Goal: Task Accomplishment & Management: Complete application form

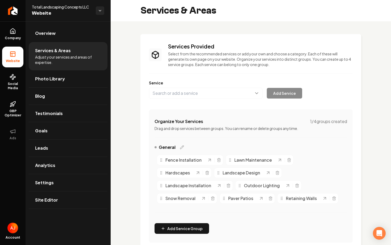
scroll to position [184, 0]
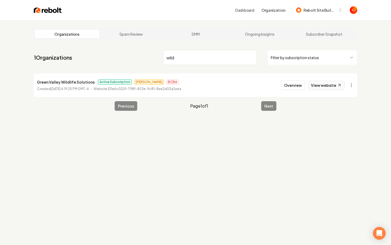
click at [314, 85] on link "View website" at bounding box center [326, 85] width 36 height 9
drag, startPoint x: 182, startPoint y: 62, endPoint x: 137, endPoint y: 60, distance: 44.2
click at [140, 60] on nav "1 Organizations wild Filter by subscription status" at bounding box center [195, 59] width 323 height 23
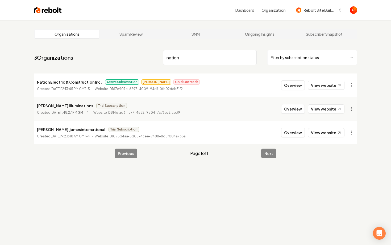
drag, startPoint x: 189, startPoint y: 60, endPoint x: 134, endPoint y: 60, distance: 54.8
click at [134, 60] on nav "3 Organizations nation Filter by subscription status" at bounding box center [195, 59] width 323 height 23
drag, startPoint x: 185, startPoint y: 59, endPoint x: 138, endPoint y: 55, distance: 47.7
click at [138, 55] on nav "3 Organizations nation Filter by subscription status" at bounding box center [195, 59] width 323 height 23
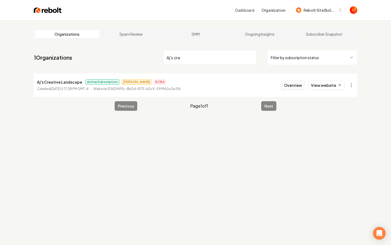
type input "Aj's cre"
click at [301, 85] on button "Overview" at bounding box center [293, 85] width 24 height 10
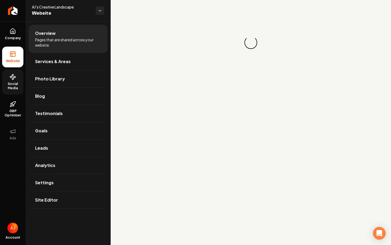
click at [14, 81] on link "Social Media" at bounding box center [12, 81] width 21 height 25
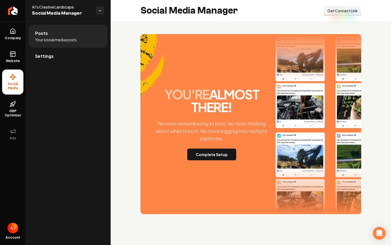
click at [330, 13] on span "Get Connect Link" at bounding box center [342, 10] width 30 height 5
click at [210, 153] on button "Complete Setup" at bounding box center [211, 154] width 49 height 12
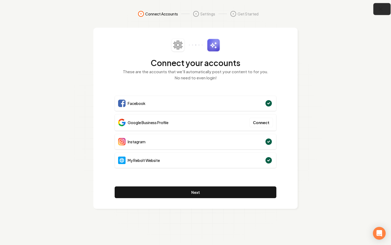
click at [380, 9] on icon "button" at bounding box center [380, 8] width 3 height 3
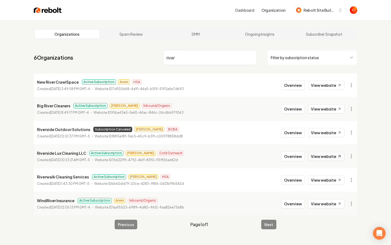
click at [316, 155] on link "View website" at bounding box center [326, 156] width 36 height 9
drag, startPoint x: 181, startPoint y: 58, endPoint x: 133, endPoint y: 58, distance: 48.1
click at [133, 58] on nav "6 Organizations river Filter by subscription status" at bounding box center [195, 59] width 323 height 23
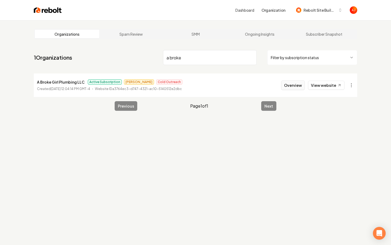
type input "a broke"
click at [296, 88] on button "Overview" at bounding box center [293, 85] width 24 height 10
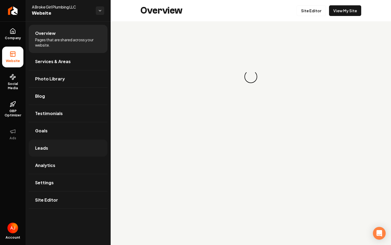
click at [66, 152] on link "Leads" at bounding box center [68, 147] width 79 height 17
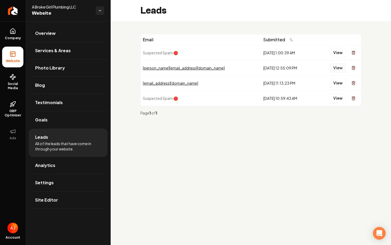
click at [333, 69] on button "View" at bounding box center [338, 68] width 16 height 10
click at [338, 83] on button "View" at bounding box center [338, 83] width 16 height 10
click at [335, 84] on button "View" at bounding box center [338, 83] width 16 height 10
click at [338, 54] on button "View" at bounding box center [338, 53] width 16 height 10
click at [334, 99] on button "View" at bounding box center [338, 98] width 16 height 10
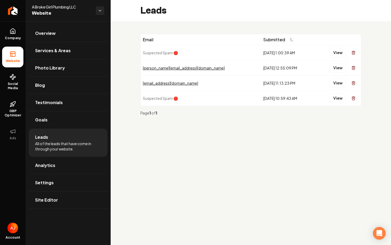
click at [0, 31] on ul "Company Website Social Media GBP Optimizer Ads" at bounding box center [13, 83] width 26 height 125
click at [13, 34] on icon at bounding box center [13, 31] width 6 height 6
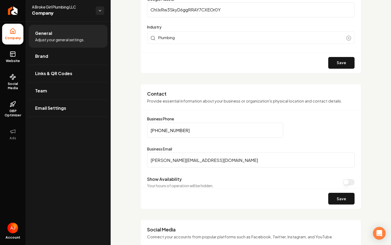
scroll to position [186, 0]
drag, startPoint x: 225, startPoint y: 160, endPoint x: 129, endPoint y: 160, distance: 96.0
type input "k"
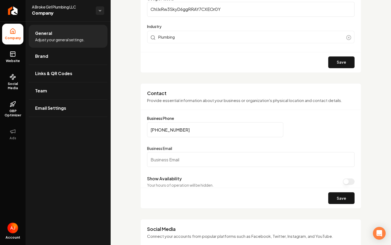
click at [69, 58] on link "Brand" at bounding box center [68, 56] width 79 height 17
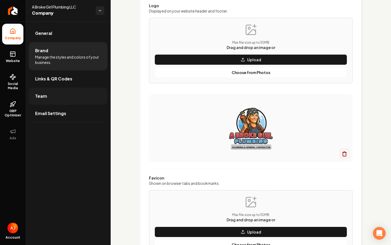
scroll to position [186, 0]
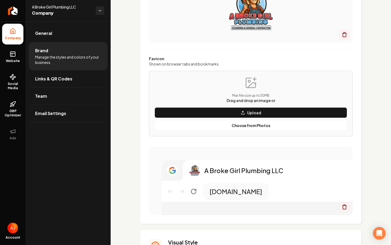
click at [54, 46] on li "Brand Manage the styles and colors of your business." at bounding box center [68, 56] width 79 height 28
click at [54, 37] on link "General" at bounding box center [68, 33] width 79 height 17
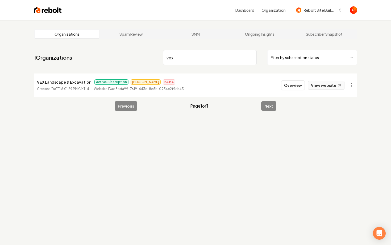
click at [314, 85] on link "View website" at bounding box center [326, 85] width 36 height 9
drag, startPoint x: 182, startPoint y: 62, endPoint x: 138, endPoint y: 62, distance: 44.1
click at [140, 62] on nav "1 Organizations vex Filter by subscription status" at bounding box center [195, 59] width 323 height 23
type input "v"
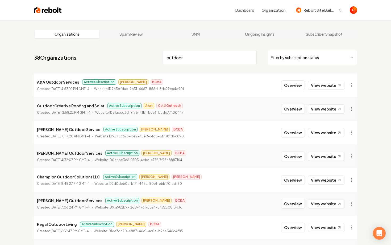
type input "outdoor"
click at [293, 108] on button "Overview" at bounding box center [293, 109] width 24 height 10
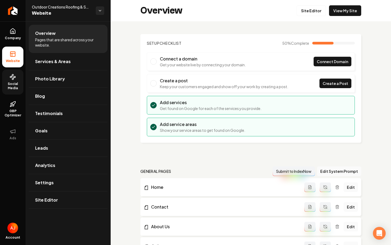
click at [17, 87] on span "Social Media" at bounding box center [12, 86] width 21 height 9
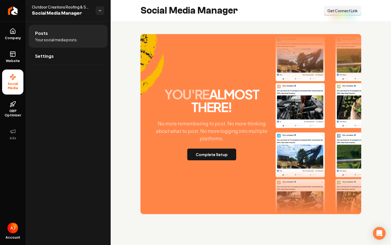
click at [334, 12] on span "Get Connect Link" at bounding box center [342, 10] width 30 height 5
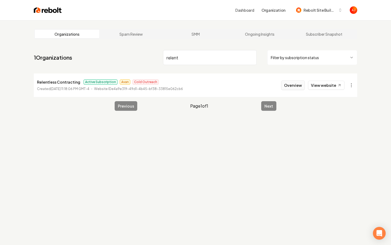
type input "relent"
click at [294, 84] on button "Overview" at bounding box center [293, 85] width 24 height 10
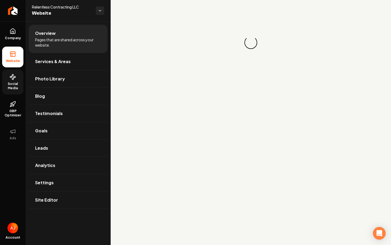
click at [3, 86] on span "Social Media" at bounding box center [12, 86] width 21 height 9
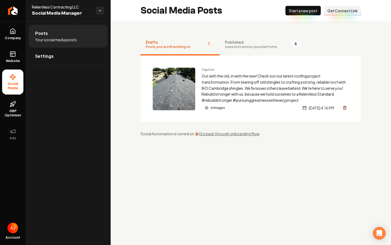
click at [290, 10] on span "Start a new post" at bounding box center [303, 10] width 28 height 5
click at [64, 57] on link "Settings" at bounding box center [68, 56] width 79 height 17
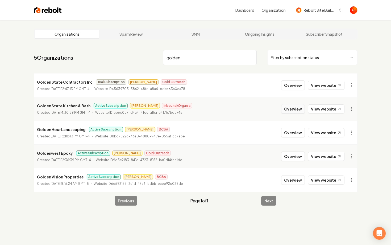
type input "golden"
click at [295, 110] on button "Overview" at bounding box center [293, 109] width 24 height 10
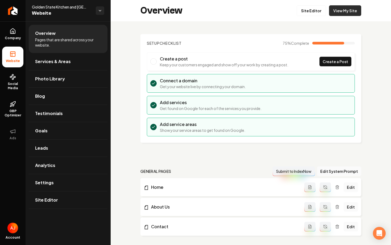
click at [349, 12] on link "View My Site" at bounding box center [345, 10] width 32 height 11
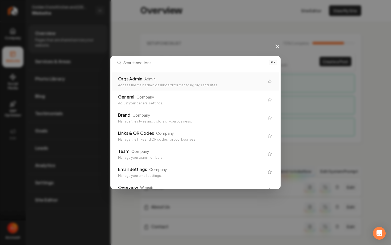
type input "\"
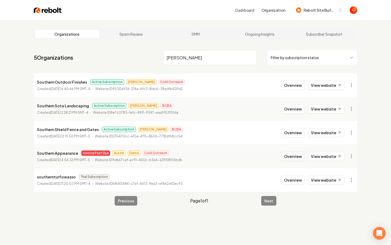
type input "souther"
click at [284, 159] on button "Overview" at bounding box center [293, 156] width 24 height 10
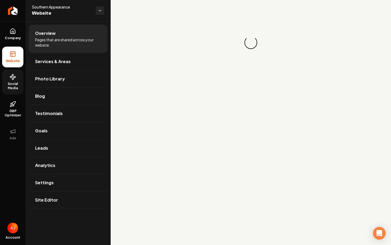
click at [5, 86] on span "Social Media" at bounding box center [12, 86] width 21 height 9
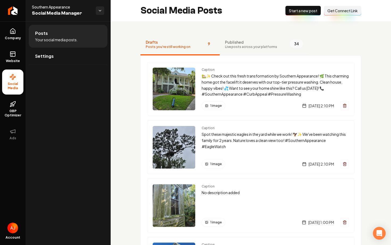
click at [242, 43] on span "Published" at bounding box center [251, 41] width 52 height 5
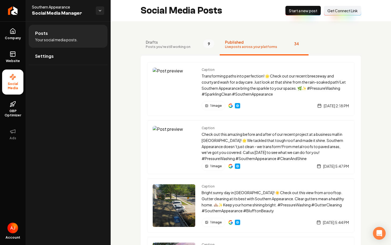
click at [184, 48] on span "Posts you're still working on" at bounding box center [168, 47] width 45 height 4
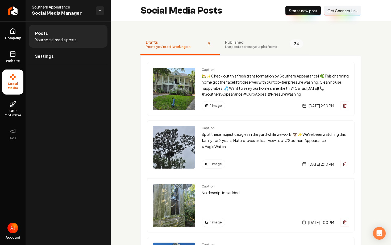
click at [229, 43] on span "Published" at bounding box center [251, 41] width 52 height 5
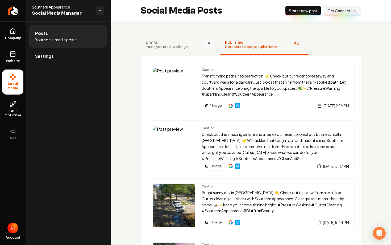
click at [187, 43] on span "Drafts" at bounding box center [168, 41] width 45 height 5
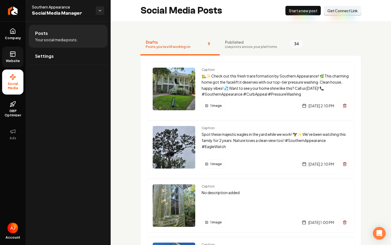
click at [15, 56] on rect at bounding box center [12, 54] width 5 height 5
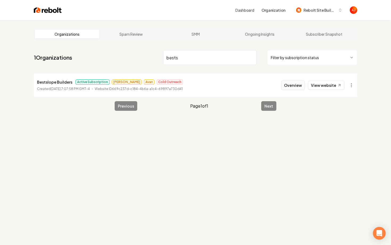
type input "bests"
click at [290, 82] on button "Overview" at bounding box center [293, 85] width 24 height 10
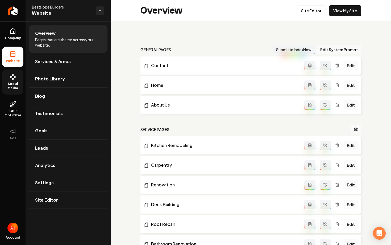
click at [13, 81] on link "Social Media" at bounding box center [12, 81] width 21 height 25
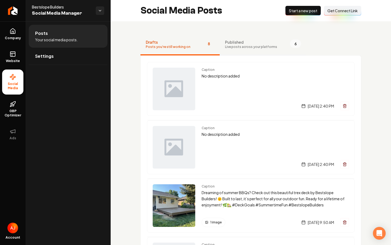
click at [232, 45] on span "Live posts across your platforms" at bounding box center [251, 47] width 52 height 4
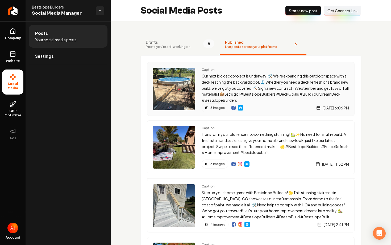
scroll to position [46, 0]
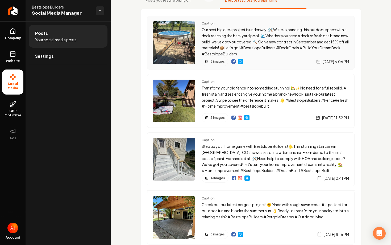
click at [178, 48] on img "Main content area" at bounding box center [174, 42] width 43 height 43
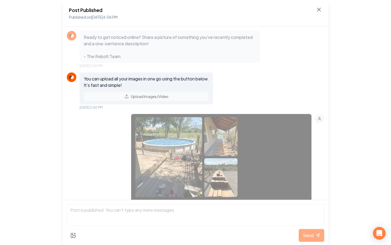
scroll to position [284, 0]
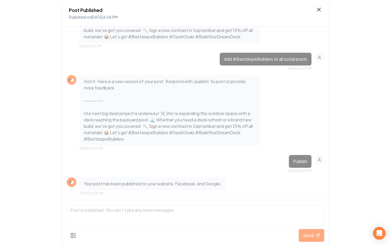
click at [320, 10] on icon at bounding box center [318, 9] width 3 height 3
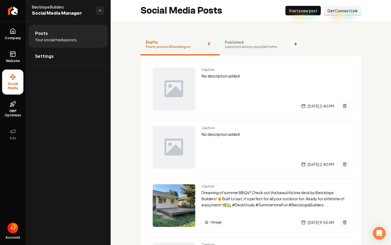
click at [234, 43] on span "Published" at bounding box center [251, 41] width 52 height 5
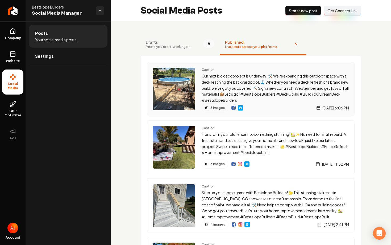
click at [197, 111] on div "Caption Our next big deck project is underway! 🛠️ We're expanding this outdoor …" at bounding box center [250, 89] width 207 height 54
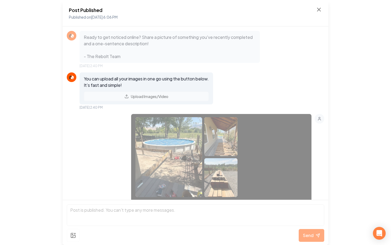
scroll to position [284, 0]
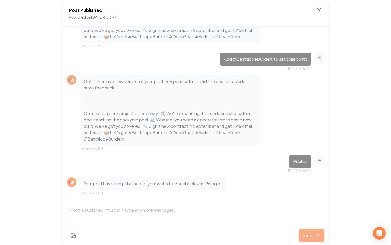
click at [318, 7] on icon at bounding box center [319, 9] width 6 height 6
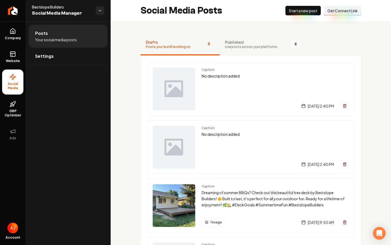
click at [228, 35] on button "Published Live posts across your platforms 6" at bounding box center [263, 44] width 87 height 21
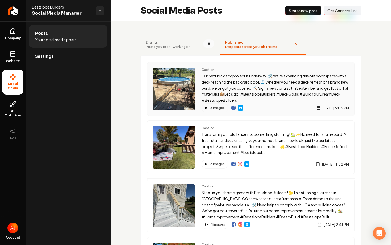
click at [234, 107] on img "Main content area" at bounding box center [233, 108] width 4 height 4
click at [124, 80] on div "Drafts Posts you're still working on 8 Published Live posts across your platfor…" at bounding box center [251, 230] width 280 height 419
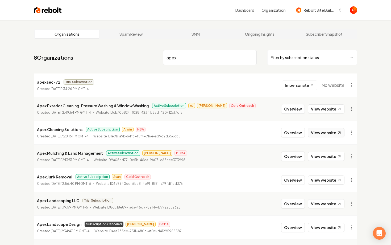
type input "apex"
click at [320, 133] on link "View website" at bounding box center [326, 132] width 36 height 9
drag, startPoint x: 182, startPoint y: 60, endPoint x: 155, endPoint y: 60, distance: 27.1
click at [157, 60] on nav "8 Organizations apex Filter by subscription status" at bounding box center [195, 59] width 323 height 23
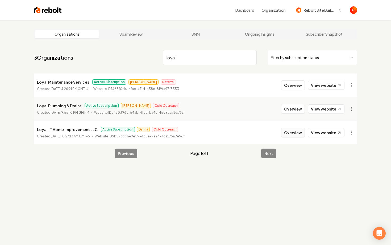
type input "loyal"
click at [289, 133] on button "Overview" at bounding box center [293, 133] width 24 height 10
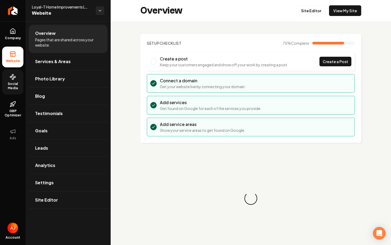
click at [18, 87] on span "Social Media" at bounding box center [12, 86] width 21 height 9
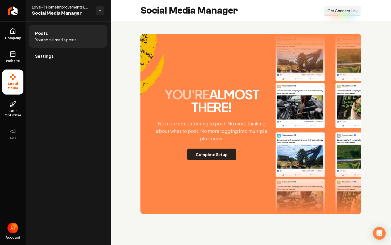
click at [213, 157] on button "Complete Setup" at bounding box center [211, 154] width 49 height 12
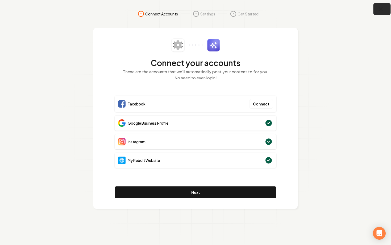
click at [381, 12] on button "button" at bounding box center [381, 9] width 17 height 12
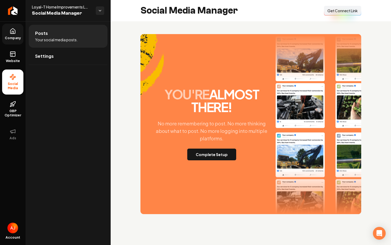
click at [17, 37] on span "Company" at bounding box center [13, 38] width 20 height 4
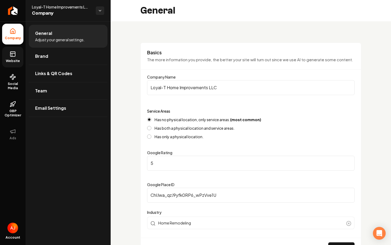
click at [13, 53] on icon at bounding box center [12, 53] width 5 height 0
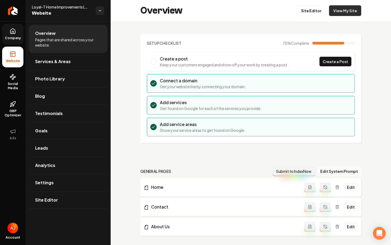
click at [340, 11] on link "View My Site" at bounding box center [345, 10] width 32 height 11
click at [16, 85] on span "Social Media" at bounding box center [12, 86] width 21 height 9
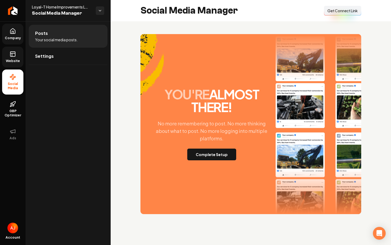
click at [15, 57] on link "Website" at bounding box center [12, 57] width 21 height 21
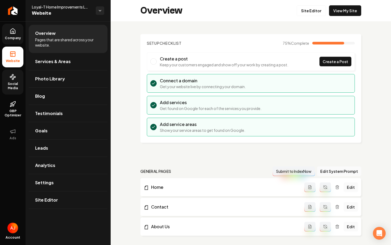
click at [16, 89] on span "Social Media" at bounding box center [12, 86] width 21 height 9
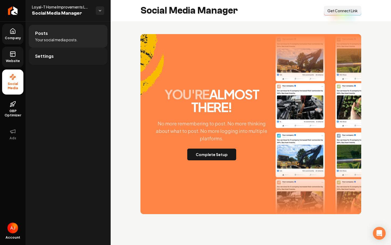
click at [45, 59] on span "Settings" at bounding box center [44, 56] width 19 height 6
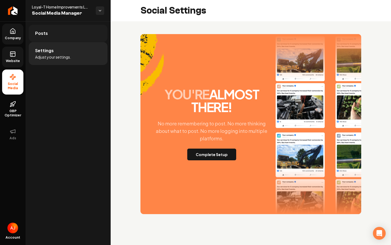
click at [65, 34] on link "Posts" at bounding box center [68, 33] width 79 height 17
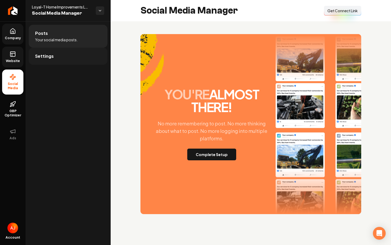
click at [60, 56] on link "Settings" at bounding box center [68, 56] width 79 height 17
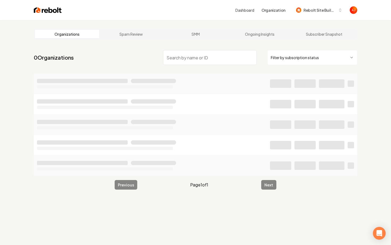
type input "l"
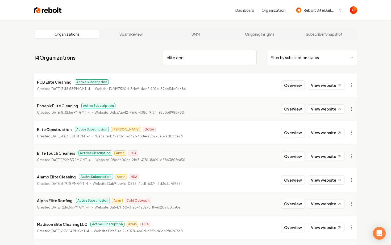
type input "elite con"
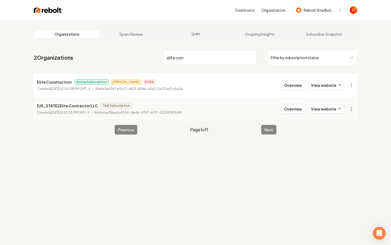
click at [289, 86] on button "Overview" at bounding box center [293, 85] width 24 height 10
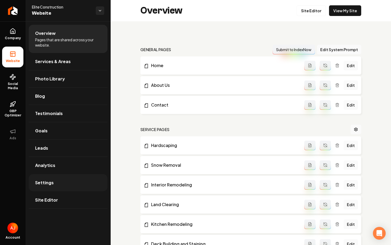
click at [54, 180] on link "Settings" at bounding box center [68, 182] width 79 height 17
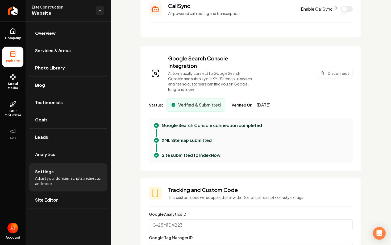
scroll to position [152, 0]
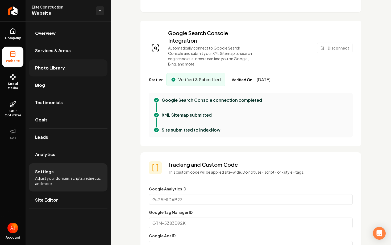
click at [50, 64] on link "Photo Library" at bounding box center [68, 67] width 79 height 17
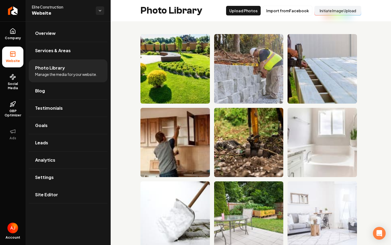
click at [327, 12] on button "Initiate Image Upload" at bounding box center [337, 11] width 47 height 10
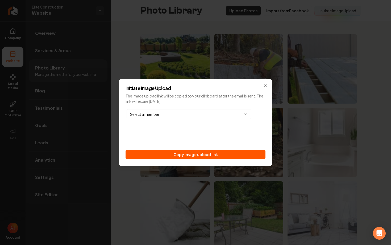
click at [171, 160] on div "Initiate Image Upload The image upload link will be copied to your clipboard af…" at bounding box center [195, 122] width 153 height 87
click at [264, 86] on icon "button" at bounding box center [265, 86] width 4 height 4
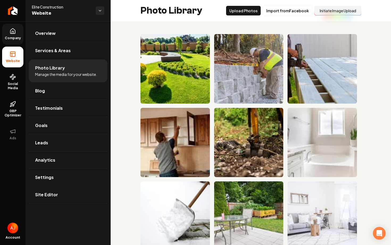
click at [9, 36] on link "Company" at bounding box center [12, 34] width 21 height 21
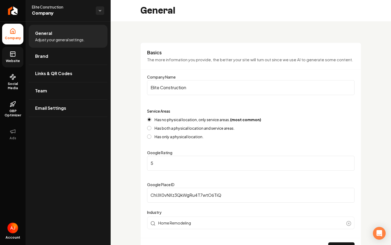
click at [11, 60] on span "Website" at bounding box center [13, 61] width 18 height 4
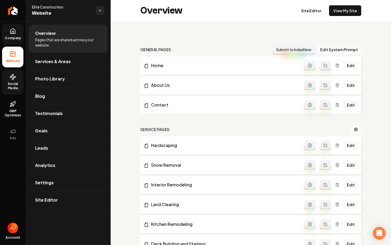
click at [17, 88] on span "Social Media" at bounding box center [12, 86] width 21 height 9
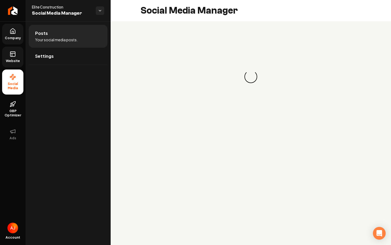
click at [11, 62] on span "Website" at bounding box center [13, 61] width 18 height 4
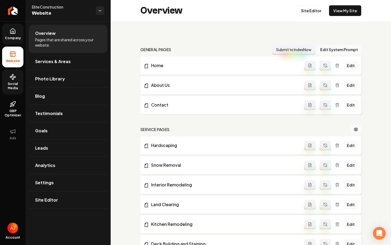
click at [18, 31] on link "Company" at bounding box center [12, 34] width 21 height 21
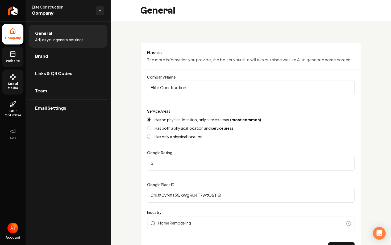
click at [7, 62] on span "Website" at bounding box center [13, 61] width 18 height 4
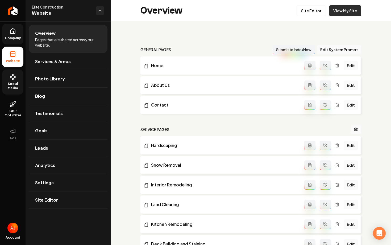
click at [345, 9] on link "View My Site" at bounding box center [345, 10] width 32 height 11
click at [44, 77] on span "Photo Library" at bounding box center [50, 79] width 30 height 6
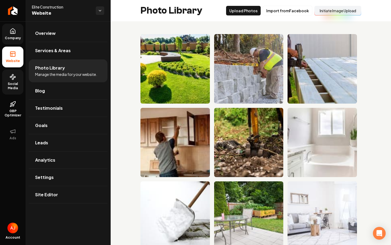
click at [330, 13] on button "Initiate Image Upload" at bounding box center [337, 11] width 47 height 10
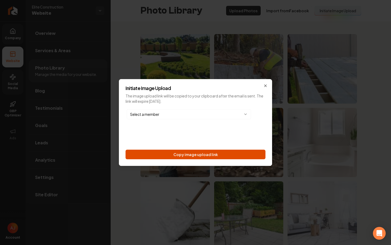
click at [182, 152] on button "Copy image upload link" at bounding box center [196, 154] width 140 height 10
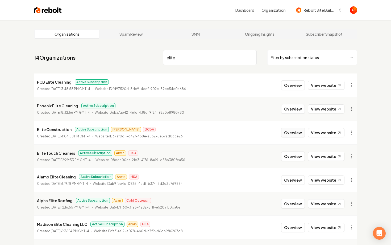
type input "elite"
click at [293, 136] on button "Overview" at bounding box center [293, 133] width 24 height 10
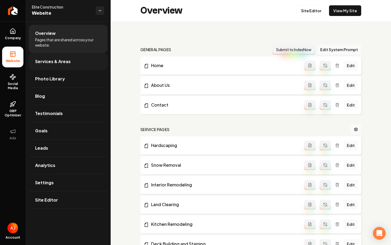
click at [48, 62] on span "Services & Areas" at bounding box center [53, 61] width 36 height 6
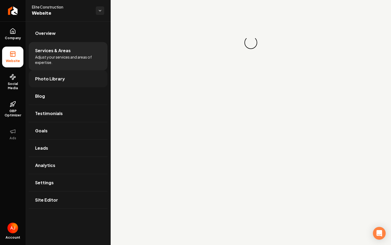
click at [54, 80] on span "Photo Library" at bounding box center [50, 79] width 30 height 6
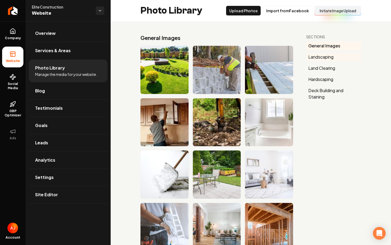
click at [320, 56] on button "Landscaping" at bounding box center [333, 57] width 55 height 9
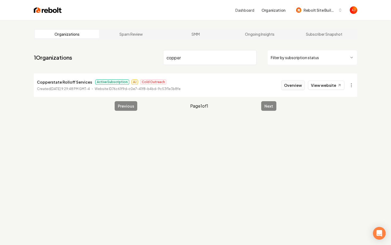
type input "copper"
click at [291, 84] on button "Overview" at bounding box center [293, 85] width 24 height 10
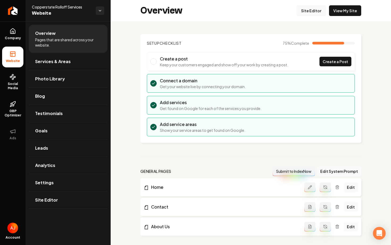
click at [307, 11] on link "Site Editor" at bounding box center [311, 10] width 29 height 11
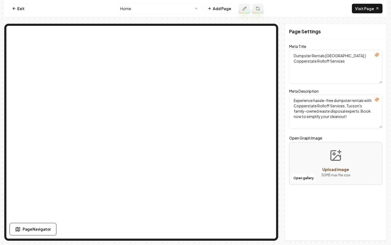
click at [149, 6] on html "Computer Required This feature is only available on a computer. Please switch t…" at bounding box center [195, 122] width 391 height 245
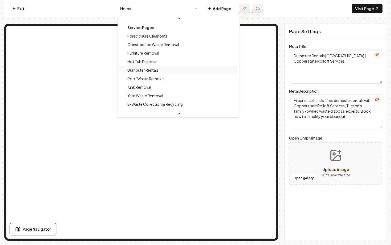
scroll to position [35, 0]
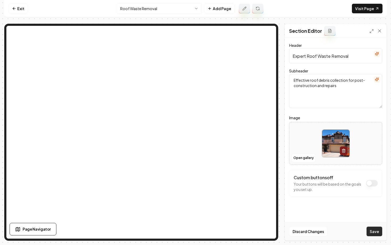
click at [374, 231] on button "Save" at bounding box center [374, 231] width 16 height 10
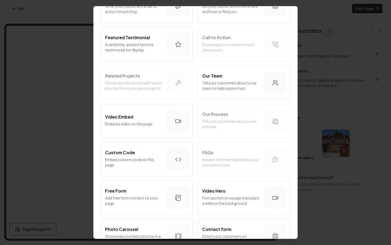
scroll to position [198, 0]
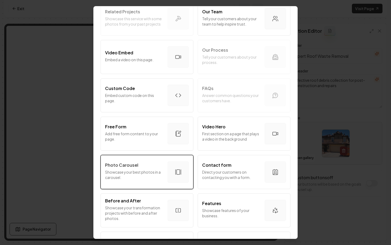
click at [127, 180] on div "Photo Carousel Showcase your best photos in a carousel." at bounding box center [134, 172] width 58 height 20
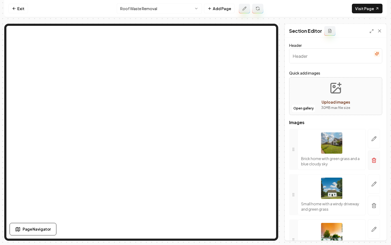
click at [373, 163] on button "button" at bounding box center [374, 159] width 12 height 19
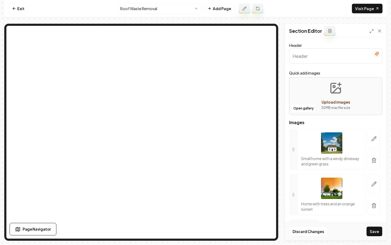
click at [373, 163] on button "button" at bounding box center [374, 159] width 12 height 19
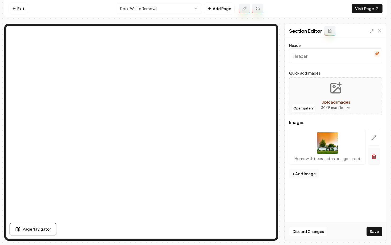
click at [372, 155] on icon "button" at bounding box center [373, 155] width 5 height 5
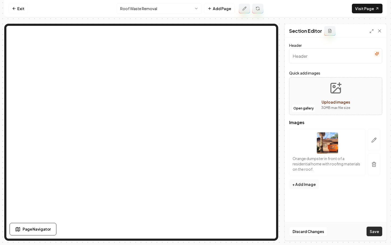
click at [372, 233] on button "Save" at bounding box center [374, 231] width 16 height 10
click at [149, 10] on html "Computer Required This feature is only available on a computer. Please switch t…" at bounding box center [195, 122] width 391 height 245
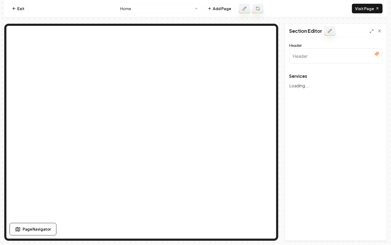
type input "Convenient Dumpster Rental Services"
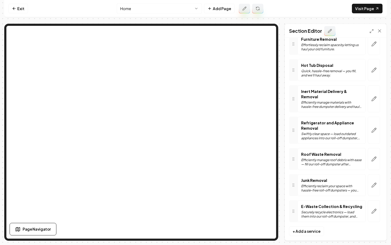
scroll to position [155, 0]
click at [372, 155] on icon "button" at bounding box center [373, 157] width 5 height 5
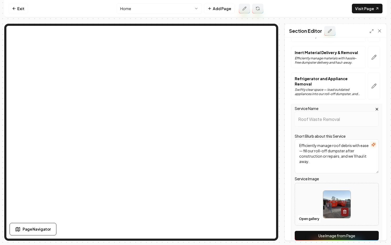
scroll to position [200, 0]
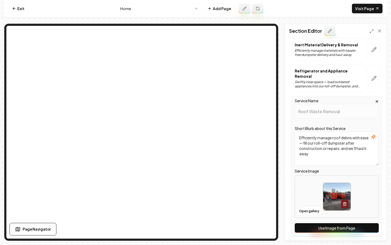
click at [324, 223] on button "Use Image from Page" at bounding box center [337, 228] width 84 height 10
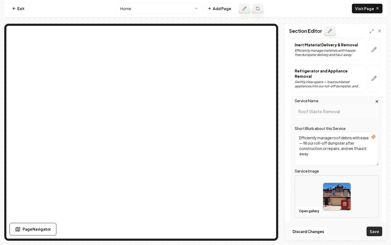
click at [371, 228] on button "Save" at bounding box center [374, 231] width 16 height 10
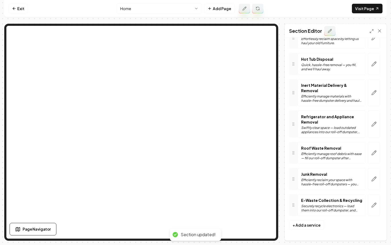
scroll to position [155, 0]
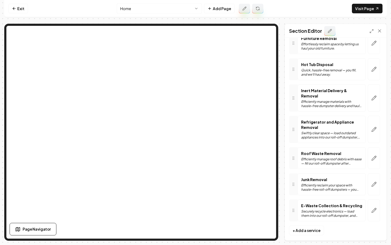
click at [153, 8] on html "Computer Required This feature is only available on a computer. Please switch t…" at bounding box center [195, 122] width 391 height 245
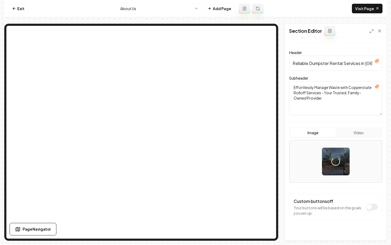
scroll to position [30, 0]
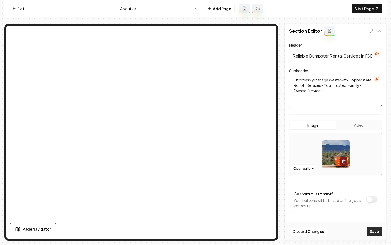
click at [372, 230] on button "Save" at bounding box center [374, 231] width 16 height 10
click at [363, 7] on link "Visit Page" at bounding box center [367, 9] width 31 height 10
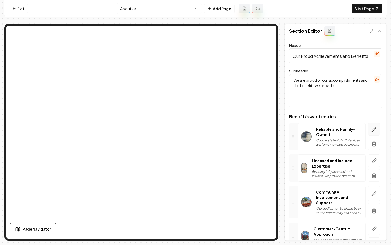
click at [372, 132] on button "button" at bounding box center [374, 129] width 12 height 12
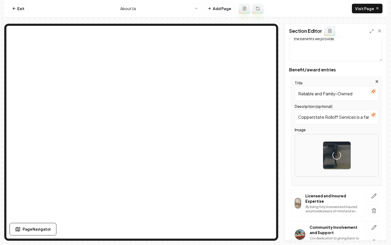
scroll to position [75, 0]
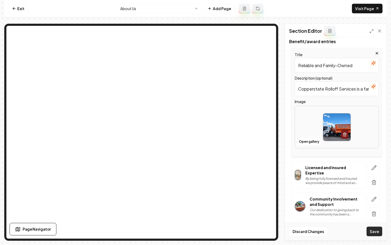
click at [375, 231] on button "Save" at bounding box center [374, 231] width 16 height 10
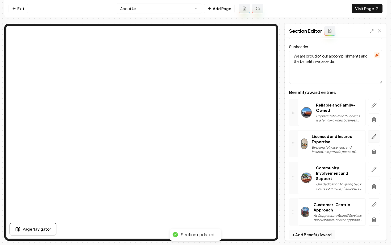
click at [373, 138] on icon "button" at bounding box center [374, 136] width 5 height 5
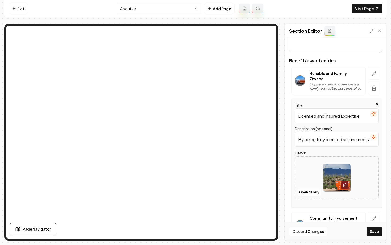
scroll to position [64, 0]
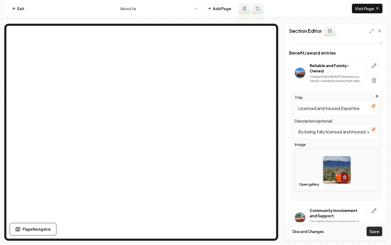
click at [376, 232] on button "Save" at bounding box center [374, 231] width 16 height 10
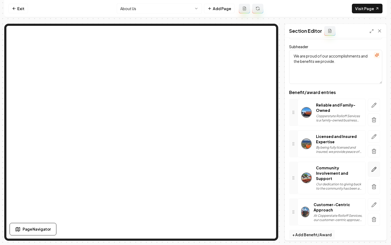
click at [375, 169] on icon "button" at bounding box center [373, 168] width 5 height 5
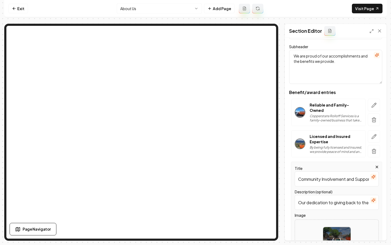
scroll to position [52, 0]
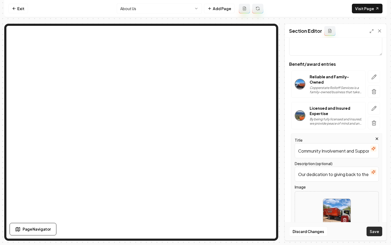
click at [373, 228] on button "Save" at bounding box center [374, 231] width 16 height 10
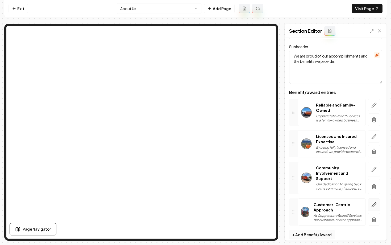
click at [374, 202] on icon "button" at bounding box center [374, 204] width 5 height 5
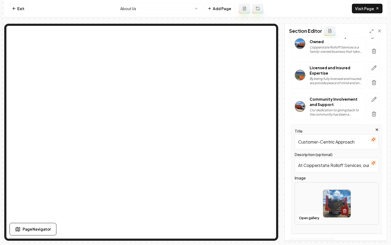
scroll to position [101, 0]
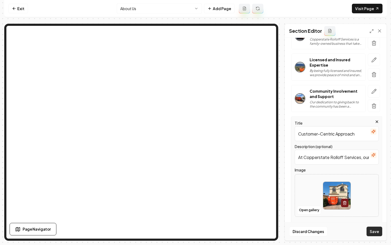
click at [372, 232] on button "Save" at bounding box center [374, 231] width 16 height 10
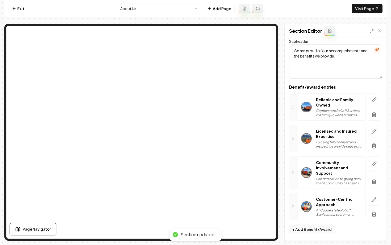
scroll to position [24, 0]
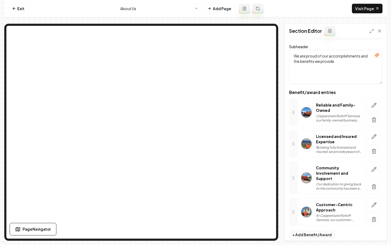
click at [150, 6] on html "Computer Required This feature is only available on a computer. Please switch t…" at bounding box center [195, 122] width 391 height 245
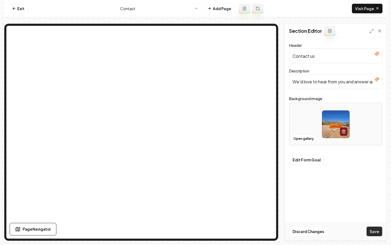
click at [373, 234] on button "Save" at bounding box center [374, 231] width 16 height 10
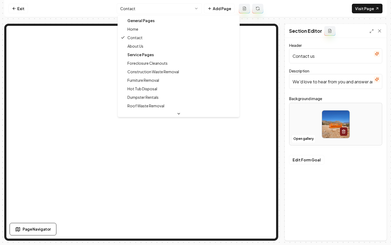
click at [126, 11] on html "Computer Required This feature is only available on a computer. Please switch t…" at bounding box center [195, 122] width 391 height 245
click at [14, 6] on html "Computer Required This feature is only available on a computer. Please switch t…" at bounding box center [195, 122] width 391 height 245
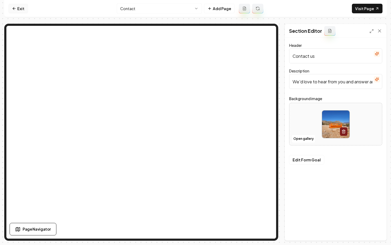
click at [17, 11] on link "Exit" at bounding box center [18, 9] width 19 height 10
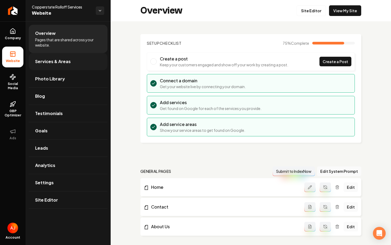
click at [50, 64] on span "Services & Areas" at bounding box center [53, 61] width 36 height 6
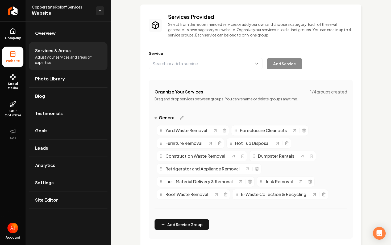
scroll to position [31, 0]
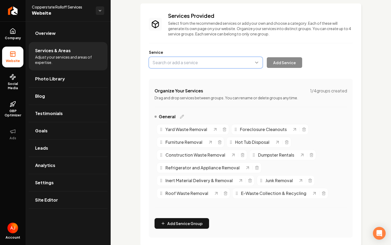
click at [187, 64] on button "Main content area" at bounding box center [206, 62] width 114 height 11
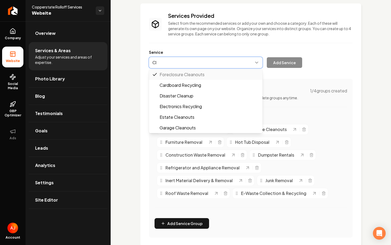
type input "C"
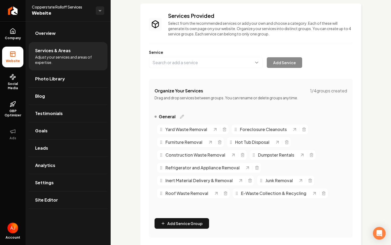
click at [317, 80] on div "Services Provided Select from the recommended services or add your own and choo…" at bounding box center [251, 124] width 204 height 225
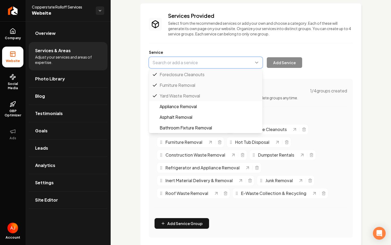
click at [181, 64] on button "Main content area" at bounding box center [206, 62] width 114 height 11
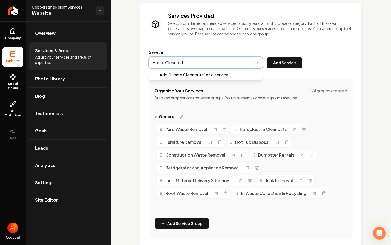
click at [177, 64] on button "Main content area" at bounding box center [206, 62] width 114 height 11
click at [178, 62] on button "Main content area" at bounding box center [206, 62] width 114 height 11
type input "Home Clean Outs"
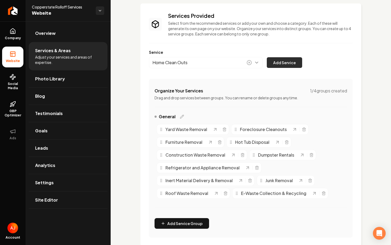
click at [279, 64] on button "Add Service" at bounding box center [284, 62] width 35 height 11
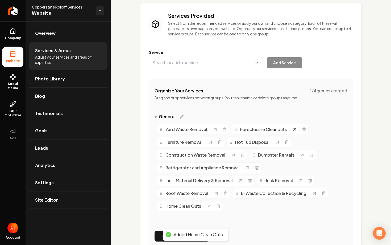
click at [294, 130] on icon "Main content area" at bounding box center [295, 129] width 2 height 2
click at [56, 177] on link "Settings" at bounding box center [68, 182] width 79 height 17
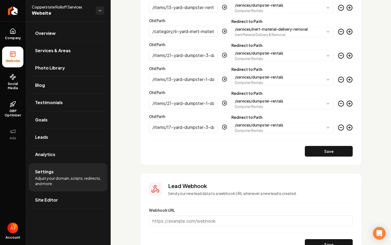
scroll to position [905, 0]
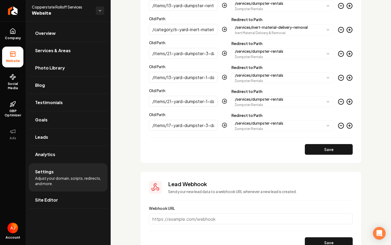
click at [352, 125] on icon "Main content area" at bounding box center [349, 125] width 6 height 6
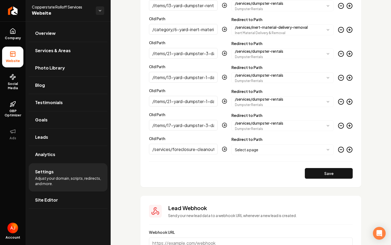
scroll to position [0, 4]
type input "/services/foreclosure-cleanouts"
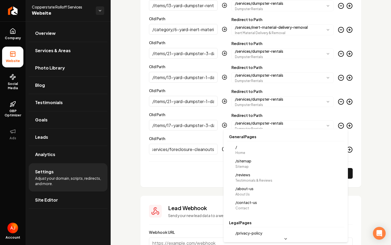
click at [258, 146] on body "Company Website Social Media GBP Optimizer Ads Account Copperstate Rolloff Serv…" at bounding box center [195, 122] width 391 height 245
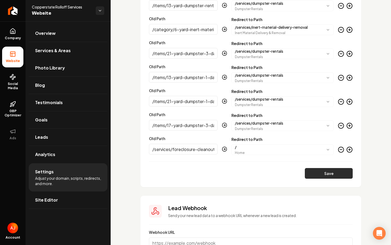
click at [321, 176] on button "Save" at bounding box center [329, 173] width 48 height 11
click at [52, 52] on span "Services & Areas" at bounding box center [53, 50] width 36 height 6
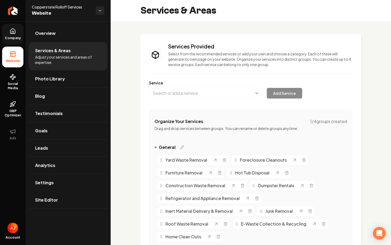
click at [19, 38] on span "Company" at bounding box center [13, 38] width 20 height 4
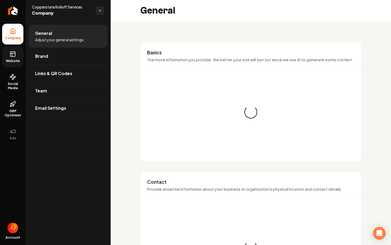
click at [16, 56] on link "Website" at bounding box center [12, 57] width 21 height 21
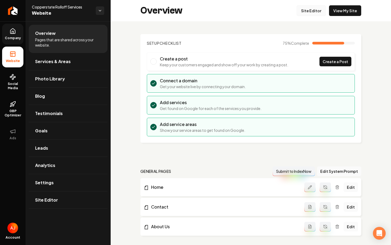
click at [310, 10] on link "Site Editor" at bounding box center [311, 10] width 29 height 11
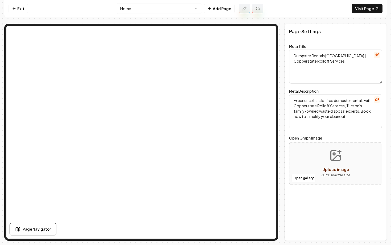
click at [142, 9] on html "Computer Required This feature is only available on a computer. Please switch t…" at bounding box center [195, 122] width 391 height 245
click at [14, 11] on html "Computer Required This feature is only available on a computer. Please switch t…" at bounding box center [195, 122] width 391 height 245
click at [14, 11] on link "Exit" at bounding box center [18, 9] width 19 height 10
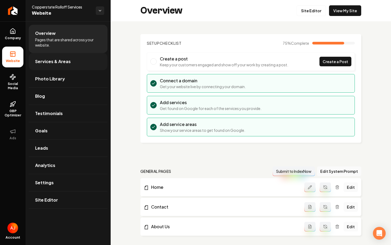
click at [49, 64] on span "Services & Areas" at bounding box center [53, 61] width 36 height 6
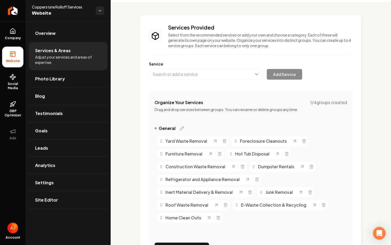
scroll to position [20, 0]
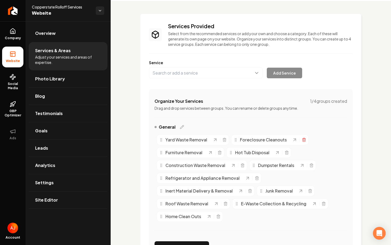
click at [304, 141] on icon "Main content area" at bounding box center [304, 139] width 4 height 4
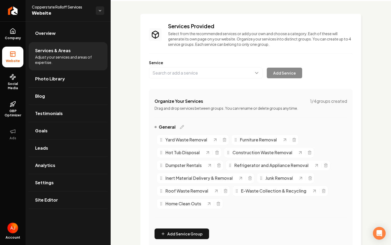
scroll to position [0, 0]
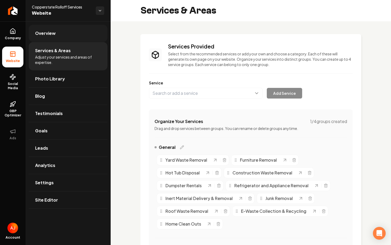
click at [44, 36] on span "Overview" at bounding box center [45, 33] width 20 height 6
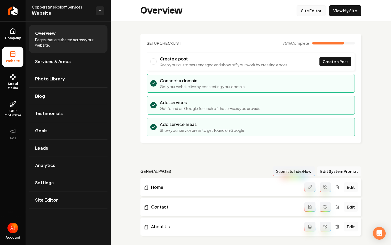
click at [308, 12] on link "Site Editor" at bounding box center [311, 10] width 29 height 11
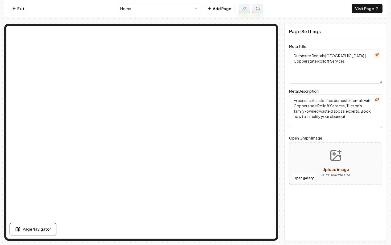
click at [162, 8] on html "Computer Required This feature is only available on a computer. Please switch t…" at bounding box center [195, 122] width 391 height 245
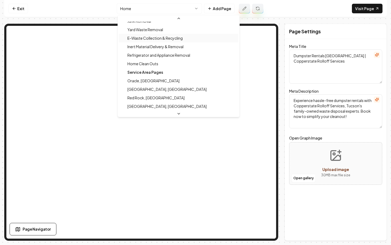
scroll to position [103, 0]
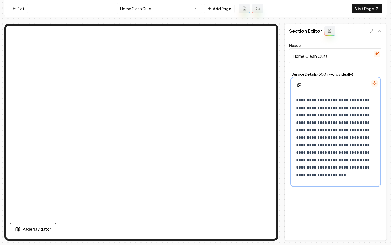
click at [320, 134] on p "**********" at bounding box center [335, 138] width 79 height 82
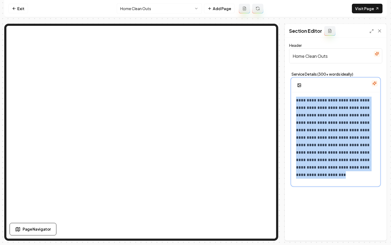
click at [320, 134] on p "**********" at bounding box center [335, 138] width 79 height 82
drag, startPoint x: 374, startPoint y: 178, endPoint x: 292, endPoint y: 38, distance: 162.0
click at [292, 38] on div "**********" at bounding box center [336, 139] width 102 height 202
copy div "**********"
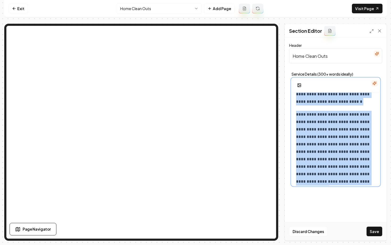
scroll to position [4, 0]
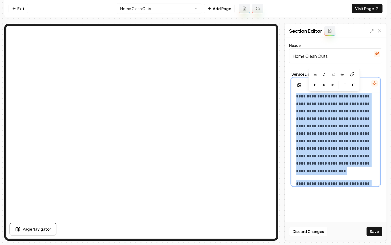
copy div "**********"
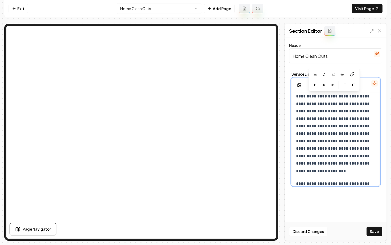
click at [320, 168] on p "**********" at bounding box center [335, 134] width 79 height 82
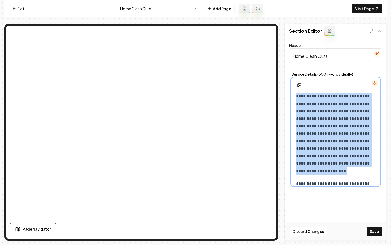
click at [320, 168] on p "**********" at bounding box center [335, 134] width 79 height 82
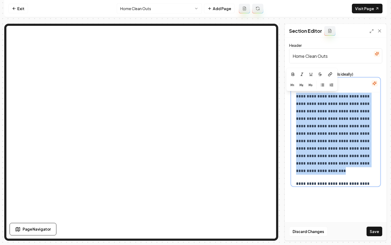
click at [320, 168] on p "**********" at bounding box center [335, 134] width 79 height 82
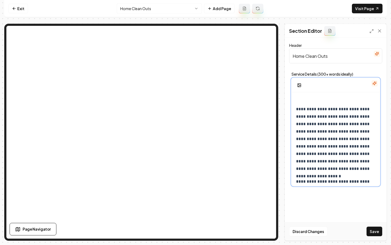
click at [320, 168] on p "**********" at bounding box center [335, 138] width 79 height 67
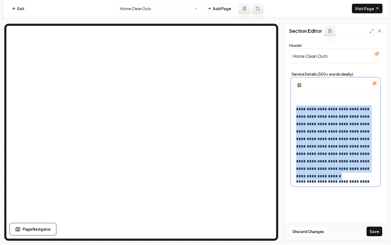
click at [320, 168] on p "**********" at bounding box center [335, 138] width 79 height 67
click at [320, 168] on p "**********" at bounding box center [335, 142] width 79 height 74
click at [320, 168] on div "**********" at bounding box center [336, 223] width 88 height 270
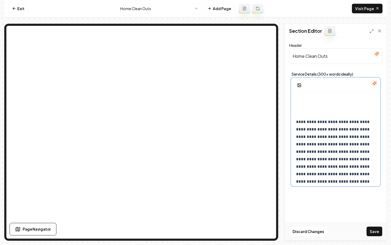
click at [320, 168] on div "**********" at bounding box center [336, 189] width 88 height 203
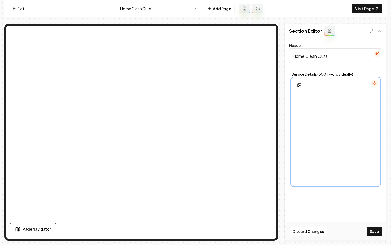
click at [320, 168] on div at bounding box center [336, 139] width 88 height 102
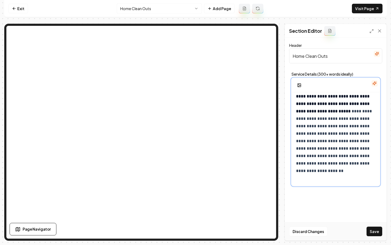
scroll to position [528, 0]
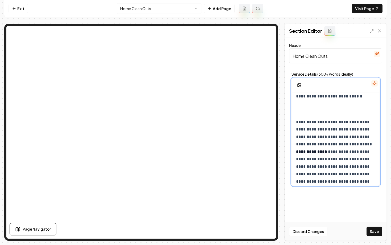
click at [304, 105] on p at bounding box center [335, 108] width 79 height 7
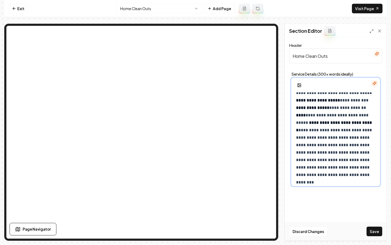
scroll to position [520, 0]
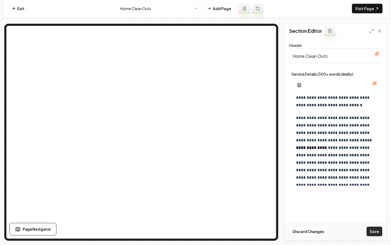
click at [375, 234] on button "Save" at bounding box center [374, 231] width 16 height 10
click at [15, 11] on link "Exit" at bounding box center [18, 9] width 19 height 10
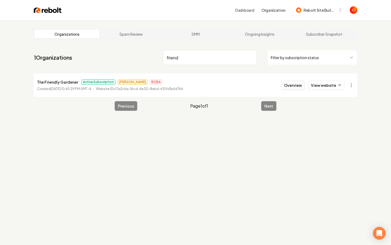
type input "friend"
click at [286, 87] on button "Overview" at bounding box center [293, 85] width 24 height 10
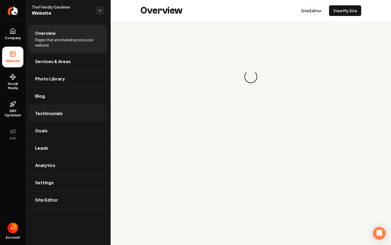
click at [53, 113] on span "Testimonials" at bounding box center [49, 113] width 28 height 6
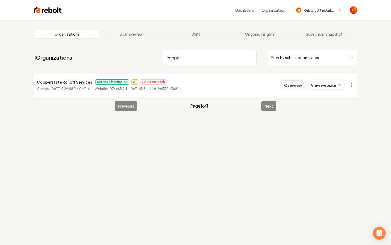
type input "copper"
click at [290, 82] on button "Overview" at bounding box center [293, 85] width 24 height 10
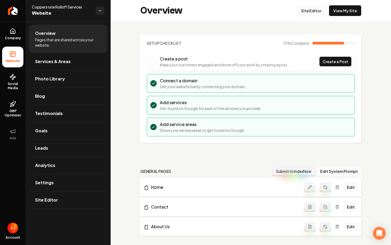
click at [313, 9] on link "Site Editor" at bounding box center [311, 10] width 29 height 11
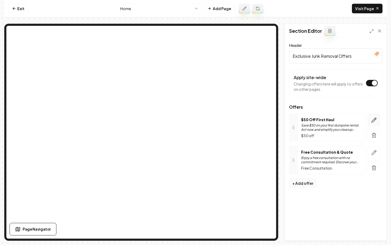
click at [373, 120] on icon "button" at bounding box center [373, 119] width 5 height 5
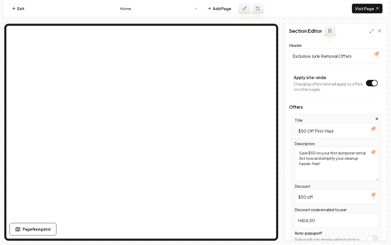
drag, startPoint x: 337, startPoint y: 131, endPoint x: 308, endPoint y: 131, distance: 28.7
click at [308, 131] on input "$50 Off First Haul" at bounding box center [337, 130] width 84 height 15
click at [327, 132] on input "$25 Off 3 or more Day Rental" at bounding box center [337, 130] width 84 height 15
drag, startPoint x: 356, startPoint y: 131, endPoint x: 313, endPoint y: 132, distance: 42.8
click at [313, 132] on input "$25 Off 3 or More Day Rental" at bounding box center [337, 130] width 84 height 15
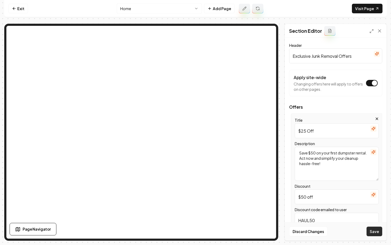
type input "$25 Off"
click at [376, 234] on button "Save" at bounding box center [374, 231] width 16 height 10
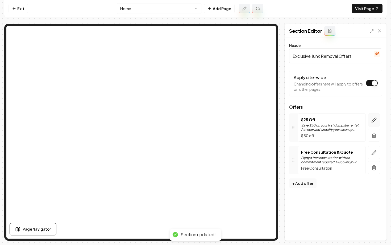
click at [372, 120] on icon "button" at bounding box center [373, 119] width 5 height 5
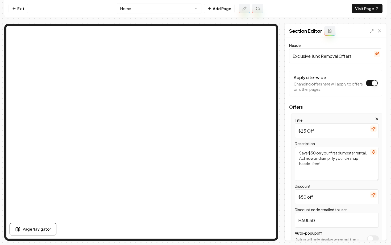
drag, startPoint x: 321, startPoint y: 195, endPoint x: 278, endPoint y: 195, distance: 42.6
click at [278, 195] on div "Page Settings Section Editor Header Exclusive Junk Removal Offers Apply site-wi…" at bounding box center [195, 132] width 382 height 217
click at [313, 197] on input "$50 off" at bounding box center [337, 196] width 84 height 15
click at [306, 197] on input "$50 off" at bounding box center [337, 196] width 84 height 15
click at [310, 195] on input "$25 off" at bounding box center [337, 196] width 84 height 15
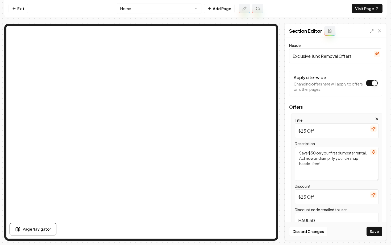
type input "$25 Off"
click at [318, 133] on input "$25 Off" at bounding box center [337, 130] width 84 height 15
type input "$25 Off Any 3 or More Day Rental"
click at [340, 166] on textarea "Save $50 on your first dumpster rental. Act now and simplify your cleanup hassl…" at bounding box center [337, 164] width 84 height 34
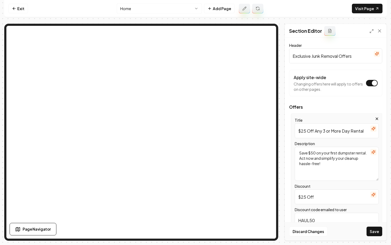
click at [316, 153] on textarea "Save $50 on your first dumpster rental. Act now and simplify your cleanup hassl…" at bounding box center [337, 164] width 84 height 34
click at [337, 166] on textarea "Save $50 on your first dumpster rental. Act now and simplify your cleanup hassl…" at bounding box center [337, 164] width 84 height 34
click at [374, 153] on icon "button" at bounding box center [373, 152] width 4 height 4
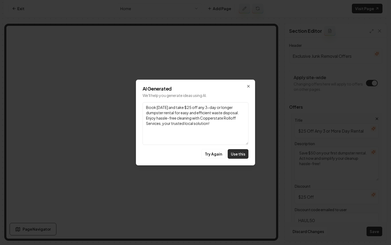
click at [235, 153] on button "Use this" at bounding box center [238, 154] width 21 height 10
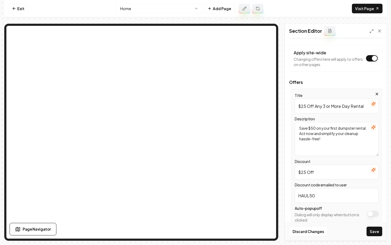
scroll to position [77, 0]
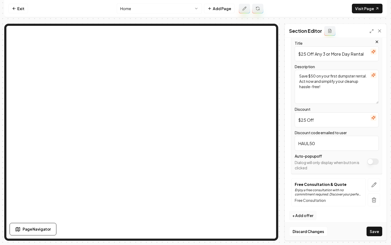
click at [318, 143] on input "HAUL50" at bounding box center [337, 143] width 84 height 15
type input "HAUL25"
click at [372, 231] on button "Save" at bounding box center [374, 231] width 16 height 10
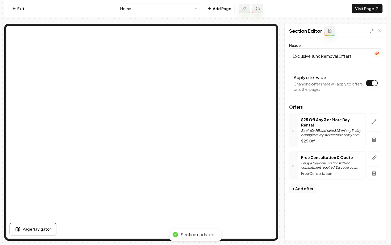
scroll to position [0, 0]
click at [17, 12] on link "Exit" at bounding box center [18, 9] width 19 height 10
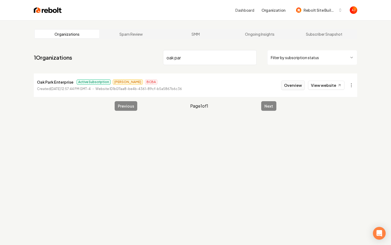
type input "oak par"
click at [290, 85] on button "Overview" at bounding box center [293, 85] width 24 height 10
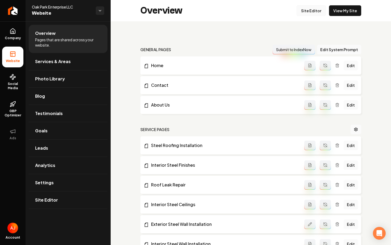
click at [311, 12] on link "Site Editor" at bounding box center [311, 10] width 29 height 11
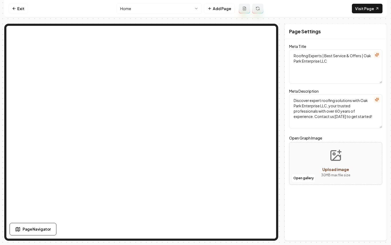
click at [149, 10] on html "Computer Required This feature is only available on a computer. Please switch t…" at bounding box center [195, 122] width 391 height 245
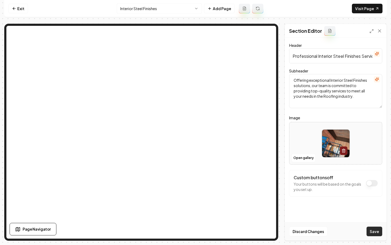
click at [372, 230] on button "Save" at bounding box center [374, 231] width 16 height 10
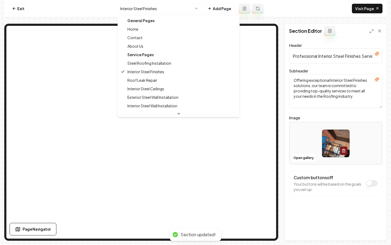
click at [143, 9] on html "Computer Required This feature is only available on a computer. Please switch t…" at bounding box center [195, 122] width 391 height 245
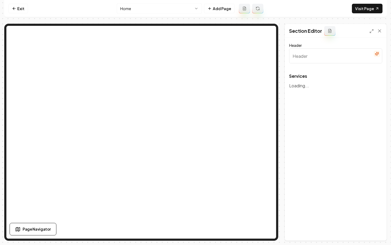
type input "Premier Roofing Services"
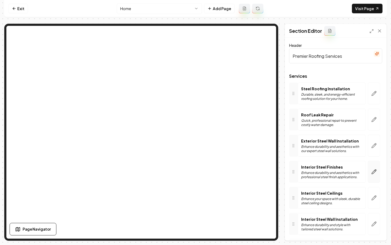
click at [370, 171] on button "button" at bounding box center [374, 172] width 12 height 22
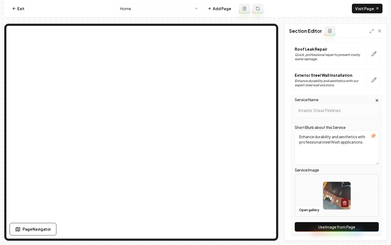
scroll to position [72, 0]
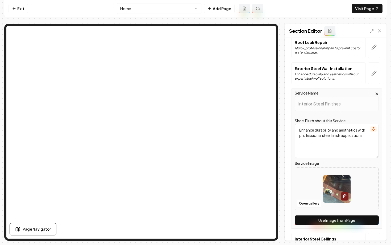
click at [315, 219] on button "Use Image from Page" at bounding box center [337, 220] width 84 height 10
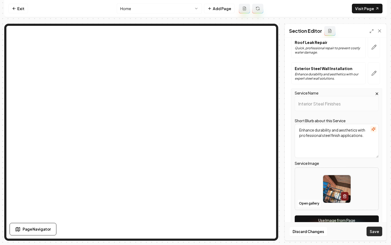
click at [372, 231] on button "Save" at bounding box center [374, 231] width 16 height 10
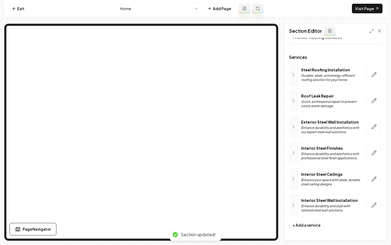
scroll to position [19, 0]
click at [14, 10] on icon at bounding box center [14, 8] width 4 height 4
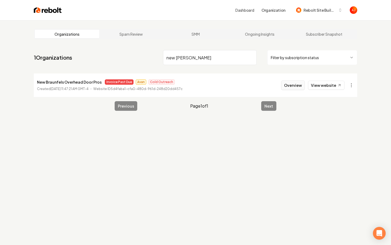
type input "new braun"
click at [295, 87] on button "Overview" at bounding box center [293, 85] width 24 height 10
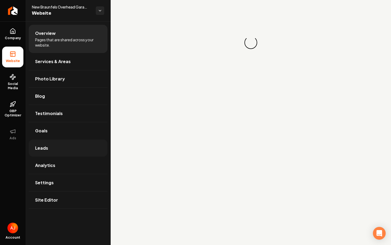
click at [66, 144] on link "Leads" at bounding box center [68, 147] width 79 height 17
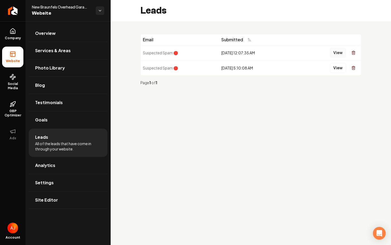
click at [333, 55] on button "View" at bounding box center [338, 53] width 16 height 10
click at [334, 67] on button "View" at bounding box center [338, 68] width 16 height 10
click at [16, 34] on link "Company" at bounding box center [12, 34] width 21 height 21
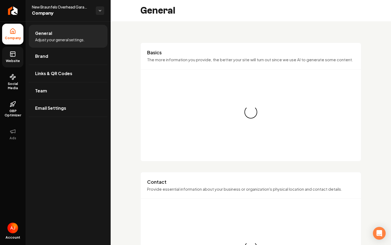
click at [14, 60] on span "Website" at bounding box center [13, 61] width 18 height 4
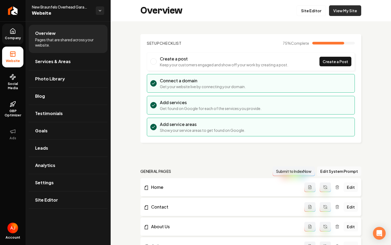
click at [343, 12] on link "View My Site" at bounding box center [345, 10] width 32 height 11
click at [11, 107] on link "GBP Optimizer" at bounding box center [12, 109] width 21 height 25
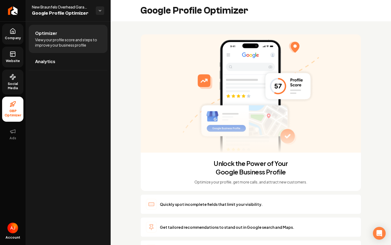
click at [10, 78] on icon at bounding box center [13, 77] width 6 height 6
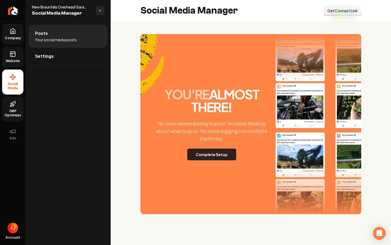
click at [200, 156] on button "Complete Setup" at bounding box center [211, 154] width 49 height 12
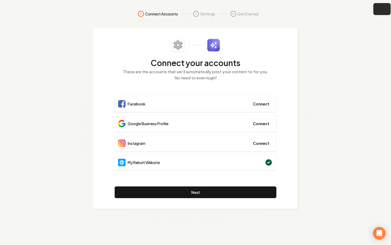
click at [382, 12] on button "button" at bounding box center [381, 9] width 17 height 12
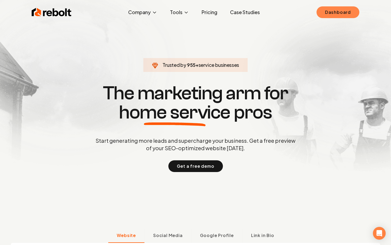
click at [331, 14] on link "Dashboard" at bounding box center [337, 12] width 43 height 12
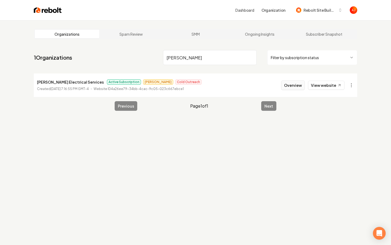
type input "lujan"
click at [295, 85] on button "Overview" at bounding box center [293, 85] width 24 height 10
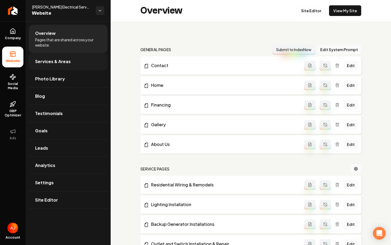
click at [60, 60] on span "Services & Areas" at bounding box center [53, 61] width 36 height 6
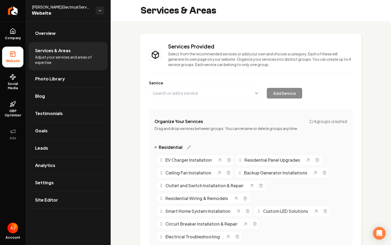
click at [69, 42] on li "Services & Areas Adjust your services and areas of expertise." at bounding box center [68, 56] width 79 height 28
click at [63, 39] on link "Overview" at bounding box center [68, 33] width 79 height 17
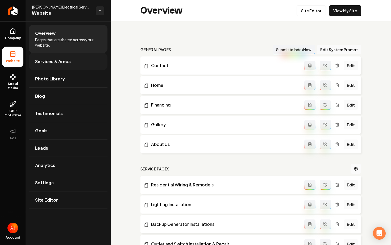
click at [49, 64] on span "Services & Areas" at bounding box center [53, 61] width 36 height 6
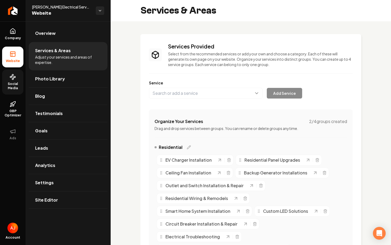
click at [12, 83] on span "Social Media" at bounding box center [12, 86] width 21 height 9
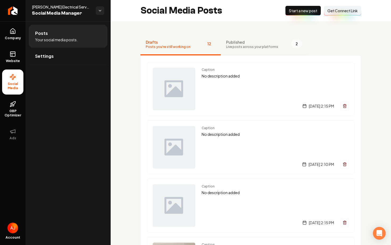
click at [241, 46] on span "Live posts across your platforms" at bounding box center [252, 47] width 52 height 4
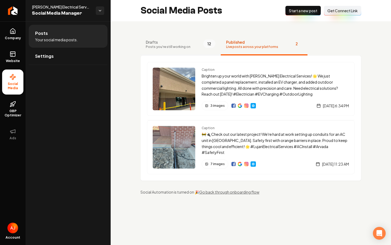
click at [174, 43] on span "Drafts" at bounding box center [168, 41] width 45 height 5
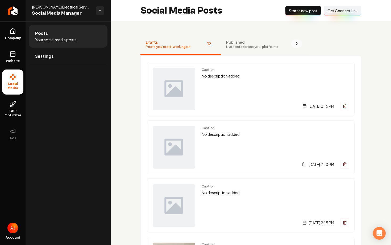
click at [242, 41] on span "Published" at bounding box center [252, 41] width 52 height 5
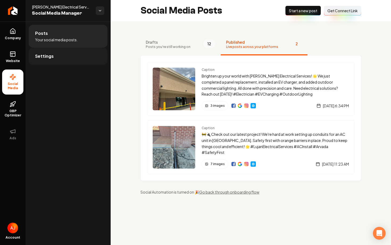
click at [61, 60] on link "Settings" at bounding box center [68, 56] width 79 height 17
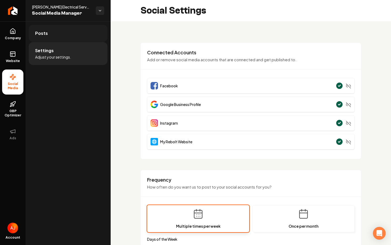
click at [60, 34] on link "Posts" at bounding box center [68, 33] width 79 height 17
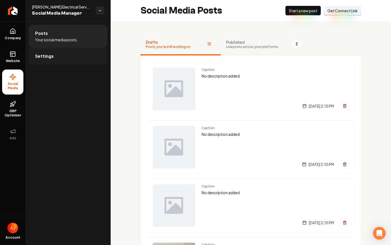
click at [61, 60] on link "Settings" at bounding box center [68, 56] width 79 height 17
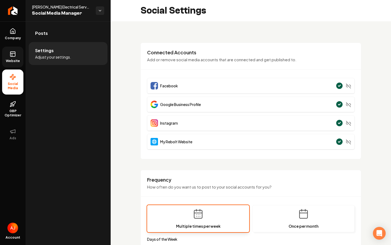
click at [11, 57] on link "Website" at bounding box center [12, 57] width 21 height 21
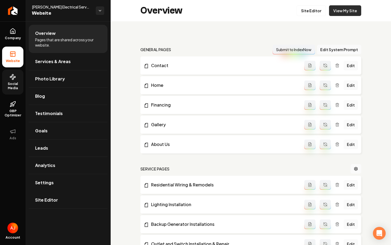
click at [337, 11] on link "View My Site" at bounding box center [345, 10] width 32 height 11
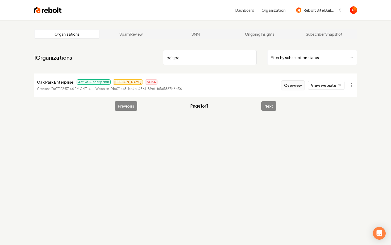
type input "oak pa"
click at [296, 85] on button "Overview" at bounding box center [293, 85] width 24 height 10
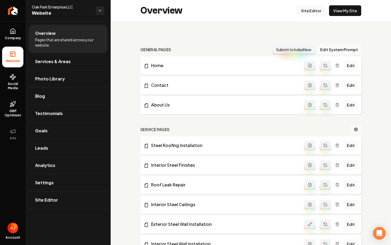
click at [313, 12] on link "Site Editor" at bounding box center [311, 10] width 29 height 11
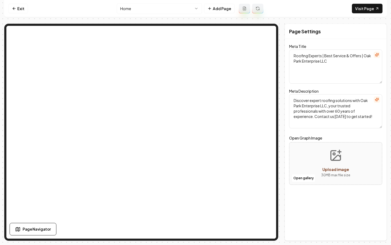
click at [142, 10] on html "Computer Required This feature is only available on a computer. Please switch t…" at bounding box center [195, 122] width 391 height 245
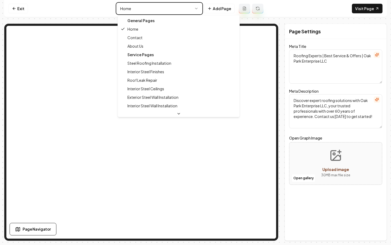
type textarea "Interior Steel Finishes Service | Oak Park Enterprise LLC"
type textarea "Discover the artistry of Interior Steel Finishes with Oak Park Enterprise LLC. …"
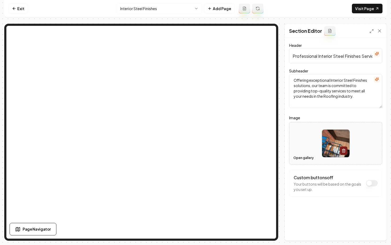
click at [300, 158] on button "Open gallery" at bounding box center [303, 157] width 24 height 9
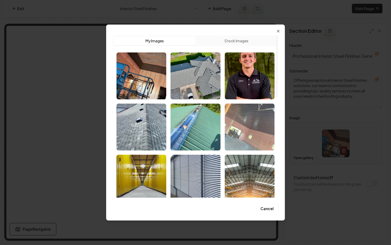
click at [248, 131] on img "Select image image_687eba345c7cd75eb8f5b07d.png" at bounding box center [250, 126] width 50 height 47
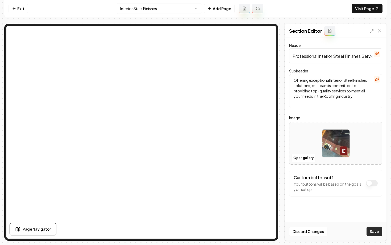
click at [370, 230] on button "Save" at bounding box center [374, 231] width 16 height 10
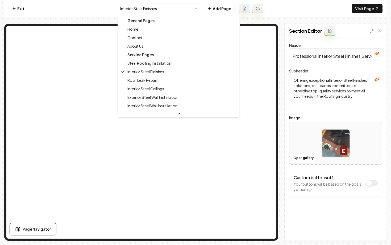
click at [138, 11] on html "Computer Required This feature is only available on a computer. Please switch t…" at bounding box center [195, 122] width 391 height 245
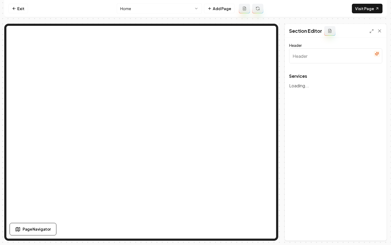
type input "Premier Roofing Services"
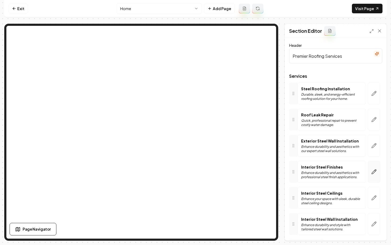
click at [371, 172] on button "button" at bounding box center [374, 172] width 12 height 22
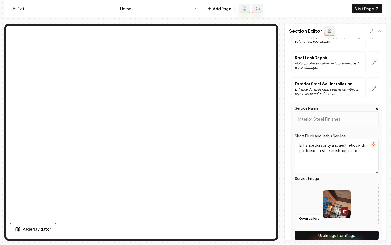
scroll to position [137, 0]
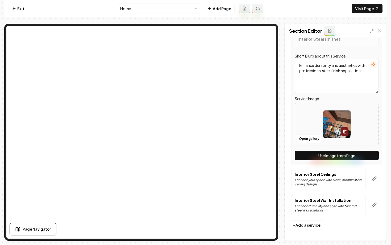
click at [327, 160] on button "Use Image from Page" at bounding box center [337, 156] width 84 height 10
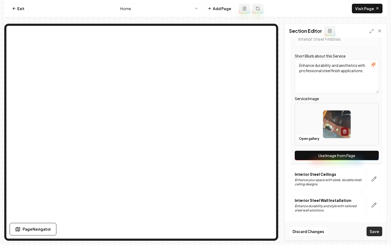
click at [375, 232] on button "Save" at bounding box center [374, 231] width 16 height 10
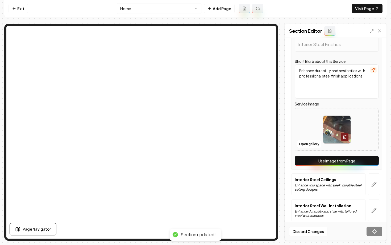
click at [143, 9] on html "Computer Required This feature is only available on a computer. Please switch t…" at bounding box center [195, 122] width 391 height 245
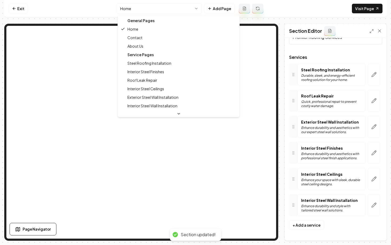
scroll to position [19, 0]
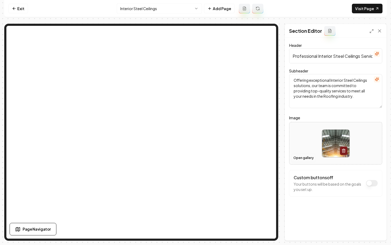
click at [302, 156] on button "Open gallery" at bounding box center [303, 157] width 24 height 9
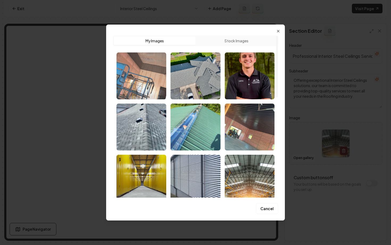
click at [139, 83] on img "Select image image_68befa5c5c7cd75eb81b5a69.jpeg" at bounding box center [141, 75] width 50 height 47
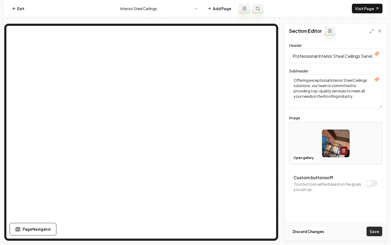
click at [374, 231] on button "Save" at bounding box center [374, 231] width 16 height 10
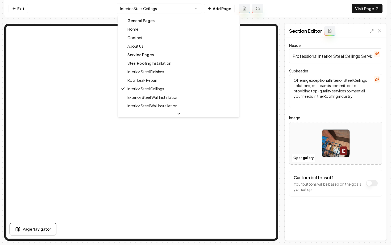
click at [132, 12] on html "Computer Required This feature is only available on a computer. Please switch t…" at bounding box center [195, 122] width 391 height 245
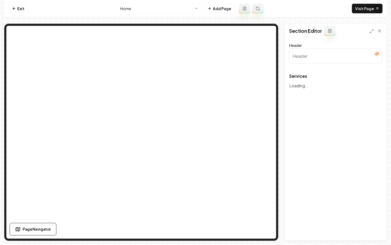
type input "Premier Roofing Services"
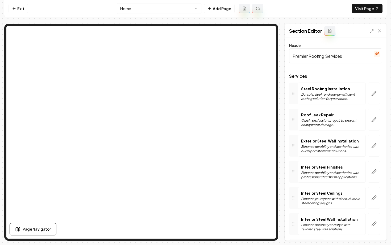
scroll to position [19, 0]
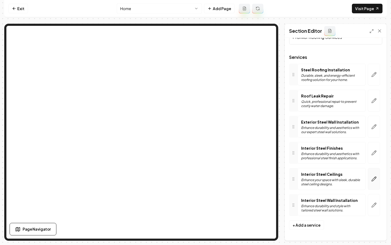
click at [371, 181] on button "button" at bounding box center [374, 179] width 12 height 22
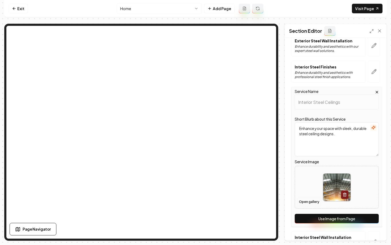
scroll to position [103, 0]
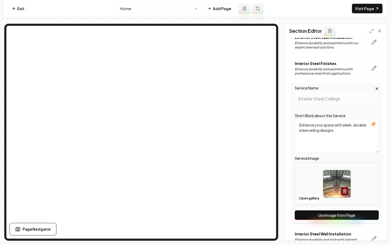
click at [314, 214] on button "Use Image from Page" at bounding box center [337, 215] width 84 height 10
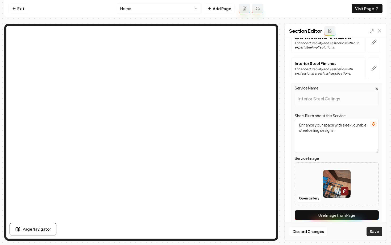
click at [374, 230] on button "Save" at bounding box center [374, 231] width 16 height 10
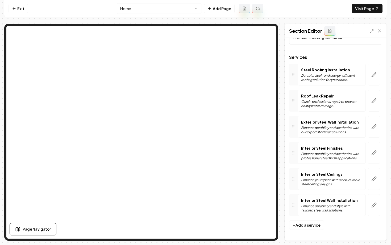
scroll to position [19, 0]
click at [14, 9] on icon at bounding box center [13, 8] width 1 height 2
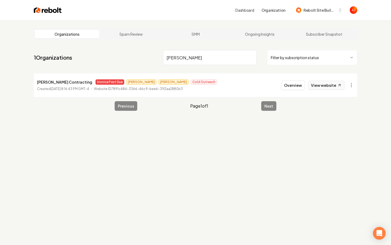
type input "borja"
click at [316, 87] on link "View website" at bounding box center [326, 85] width 36 height 9
click at [292, 86] on button "Overview" at bounding box center [293, 85] width 24 height 10
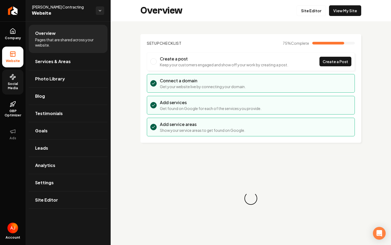
click at [14, 80] on icon at bounding box center [13, 77] width 6 height 6
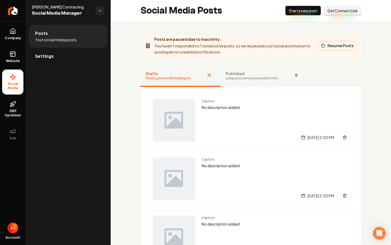
click at [325, 47] on icon "Main content area" at bounding box center [323, 46] width 4 height 4
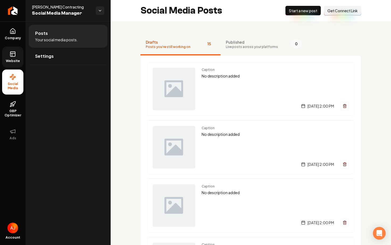
click at [17, 56] on link "Website" at bounding box center [12, 57] width 21 height 21
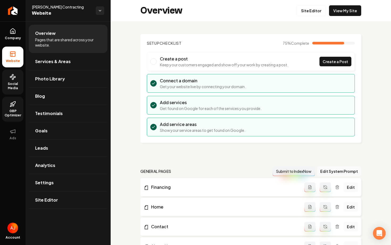
click at [10, 112] on span "GBP Optimizer" at bounding box center [12, 113] width 21 height 9
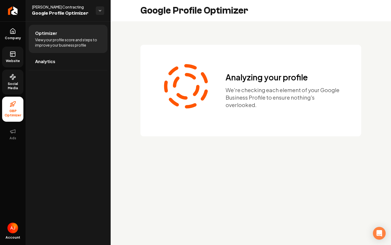
click at [10, 59] on span "Website" at bounding box center [13, 61] width 18 height 4
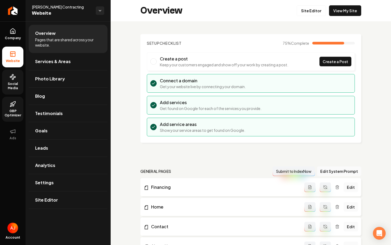
click at [12, 86] on span "Social Media" at bounding box center [12, 86] width 21 height 9
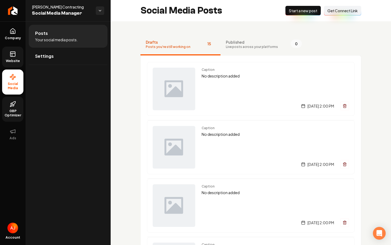
click at [12, 58] on link "Website" at bounding box center [12, 57] width 21 height 21
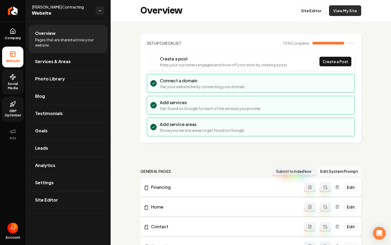
click at [340, 8] on link "View My Site" at bounding box center [345, 10] width 32 height 11
click at [18, 12] on link "Return to dashboard" at bounding box center [13, 10] width 26 height 21
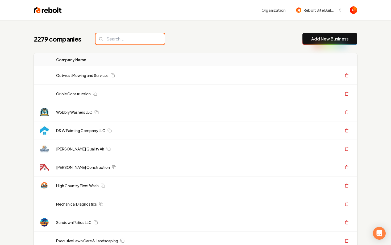
click at [153, 43] on input "search" at bounding box center [129, 38] width 69 height 11
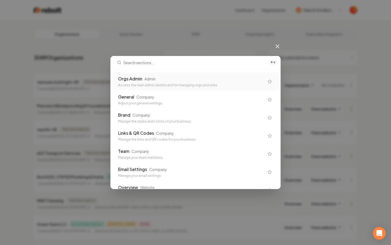
click at [160, 84] on div "Access the main admin dashboard for managing orgs and sites" at bounding box center [191, 85] width 146 height 4
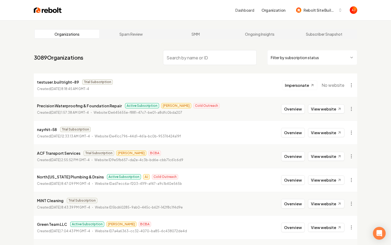
click at [183, 62] on input "search" at bounding box center [210, 57] width 94 height 15
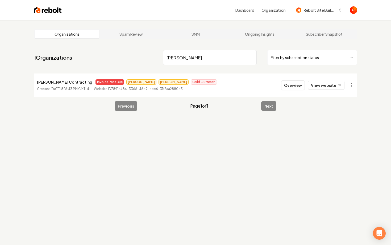
type input "borja"
click at [157, 60] on nav "1 Organizations borja Filter by subscription status" at bounding box center [195, 59] width 323 height 23
click at [128, 47] on main "Organizations Spam Review SMM Ongoing Insights Subscriber Snapshot 1 Organizati…" at bounding box center [195, 69] width 340 height 99
click at [51, 12] on img at bounding box center [48, 9] width 28 height 7
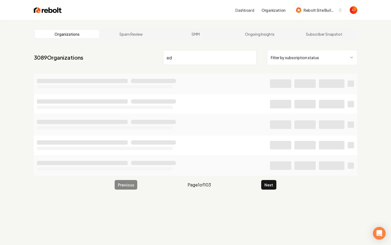
type input "e"
click at [52, 15] on div "Dashboard Organization Rebolt Site Builder" at bounding box center [195, 10] width 340 height 20
click at [50, 11] on img at bounding box center [48, 9] width 28 height 7
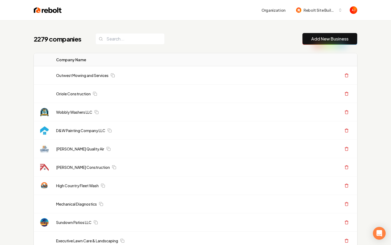
click at [324, 41] on link "Add New Business" at bounding box center [329, 39] width 37 height 6
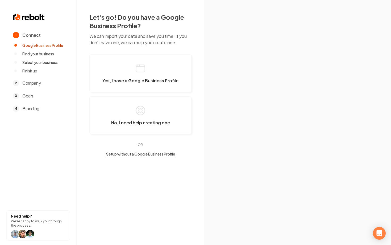
click at [30, 85] on span "Company" at bounding box center [31, 83] width 18 height 6
click at [153, 82] on span "Yes, I have a Google Business Profile" at bounding box center [140, 80] width 76 height 5
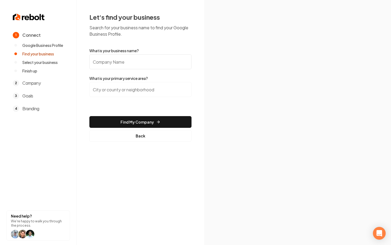
click at [110, 61] on input "What is your business name?" at bounding box center [140, 61] width 102 height 15
type input "D"
type input "Eden Air"
drag, startPoint x: 135, startPoint y: 62, endPoint x: 59, endPoint y: 56, distance: 76.3
click at [59, 56] on div "1 Connect Google Business Profile Find your business Select your business Finis…" at bounding box center [195, 122] width 391 height 245
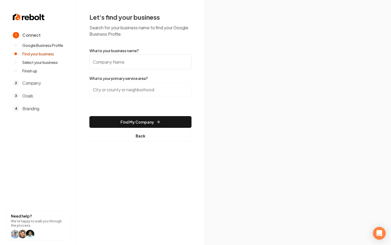
paste input "Eden Air & Refrigeration LLC"
type input "Eden Air & Refrigeration LLC"
click at [115, 97] on div at bounding box center [140, 92] width 102 height 21
click at [114, 93] on input "search" at bounding box center [140, 89] width 102 height 15
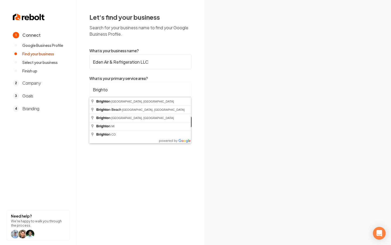
type input "Brighton, CO"
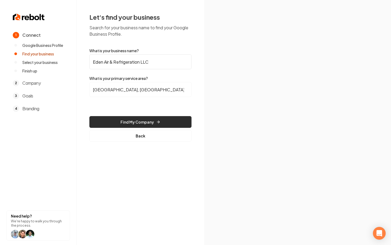
click at [127, 122] on button "Find My Company" at bounding box center [140, 122] width 102 height 12
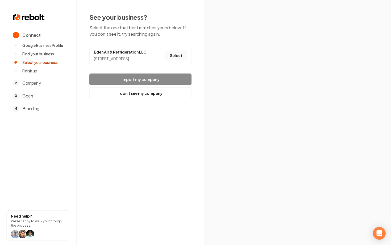
click at [177, 58] on button "Select" at bounding box center [176, 56] width 22 height 10
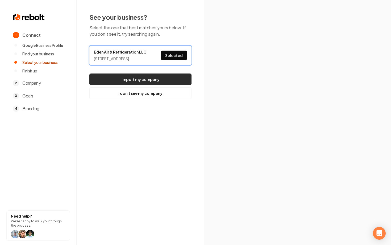
click at [145, 85] on button "Import my company" at bounding box center [140, 79] width 102 height 12
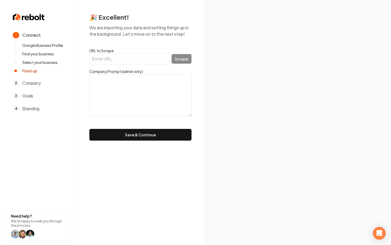
click at [132, 61] on input "URL to Scrape" at bounding box center [129, 58] width 80 height 11
paste input "Eden Air & Refrigeration LLC"
type input "Eden Air & Refrigeration LLC"
click at [175, 61] on div "Eden Air & Refrigeration LLC Scrape" at bounding box center [140, 58] width 102 height 11
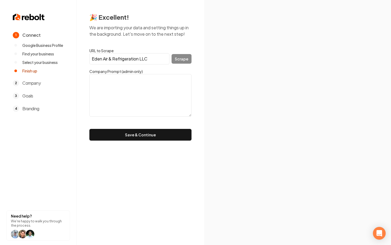
click at [176, 62] on div "Eden Air & Refrigeration LLC Scrape" at bounding box center [140, 58] width 102 height 11
click at [159, 61] on input "Eden Air & Refrigeration LLC" at bounding box center [129, 58] width 80 height 11
drag, startPoint x: 159, startPoint y: 61, endPoint x: 77, endPoint y: 60, distance: 81.6
click at [77, 60] on div "🎉 Excellent! We are importing your data and setting things up in the background…" at bounding box center [141, 76] width 128 height 153
paste input "https://edenairhvac.com/"
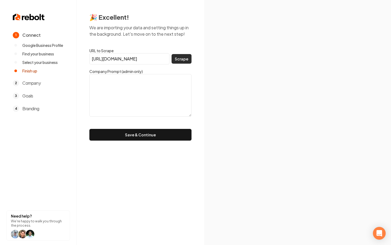
type input "https://edenairhvac.com/"
click at [182, 62] on button "Scrape" at bounding box center [182, 59] width 20 height 10
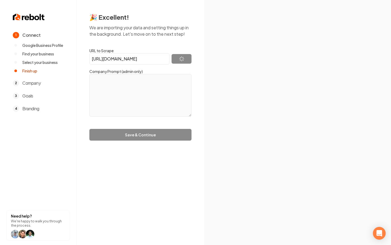
type textarea "Eden Air is a small family-owned business with over 15 years of experience, spe…"
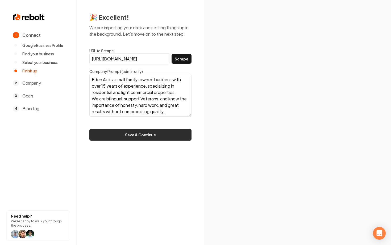
click at [134, 135] on button "Save & Continue" at bounding box center [140, 135] width 102 height 12
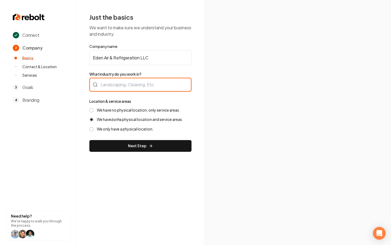
click at [132, 86] on div at bounding box center [140, 85] width 102 height 14
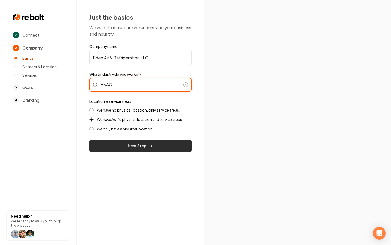
type input "HVAC"
click at [155, 147] on button "Next Step" at bounding box center [140, 146] width 102 height 12
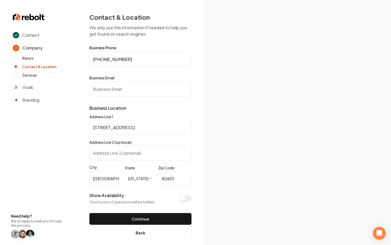
scroll to position [6, 0]
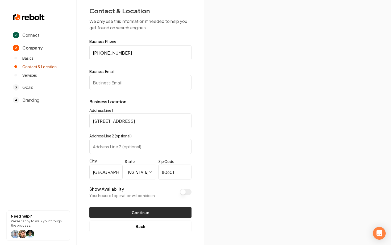
click at [134, 214] on button "Continue" at bounding box center [140, 212] width 102 height 12
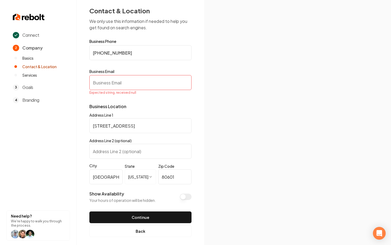
click at [116, 83] on input "Business Email" at bounding box center [140, 82] width 102 height 15
paste input "service@edenairhvac.com"
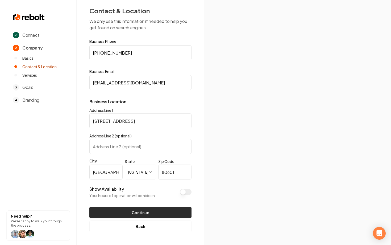
type input "service@edenairhvac.com"
click at [136, 209] on button "Continue" at bounding box center [140, 212] width 102 height 12
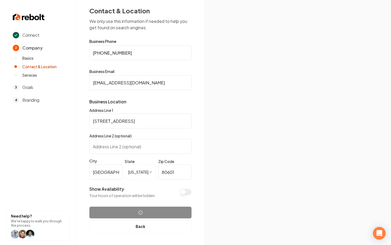
scroll to position [0, 0]
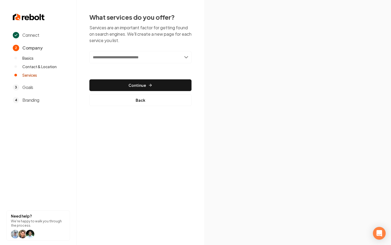
click at [131, 59] on input "text" at bounding box center [140, 57] width 102 height 12
click at [177, 58] on input "text" at bounding box center [140, 57] width 102 height 12
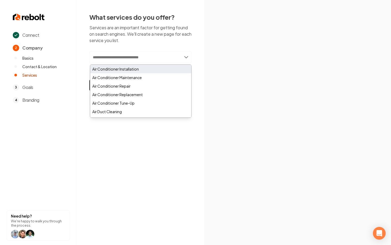
click at [120, 72] on div "Air Conditioner Installation" at bounding box center [140, 69] width 101 height 9
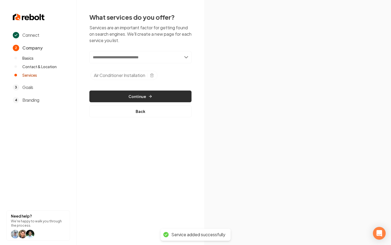
click at [161, 98] on button "Continue" at bounding box center [140, 96] width 102 height 12
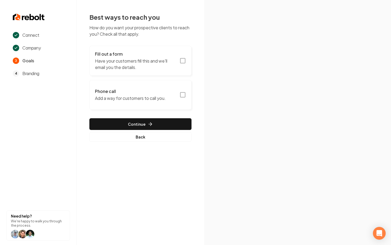
click at [183, 59] on icon "button" at bounding box center [183, 60] width 6 height 6
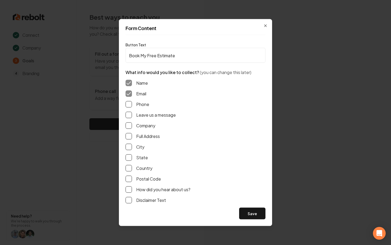
click at [141, 106] on label "Phone" at bounding box center [142, 104] width 13 height 6
click at [132, 106] on button "Phone" at bounding box center [129, 104] width 6 height 6
click at [141, 113] on label "Leave us a message" at bounding box center [156, 115] width 40 height 6
click at [132, 113] on button "Leave us a message" at bounding box center [129, 115] width 6 height 6
click at [243, 210] on button "Save" at bounding box center [252, 213] width 26 height 12
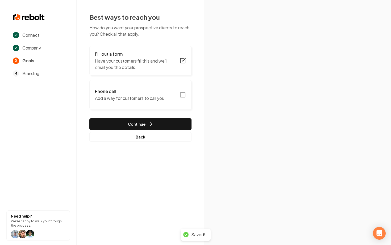
click at [181, 96] on icon "button" at bounding box center [183, 94] width 6 height 6
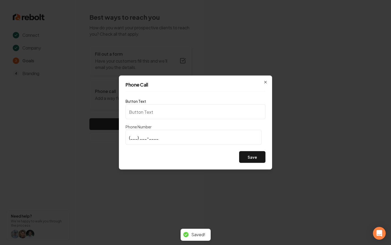
type input "Call us"
type input "(720) 601-0202"
click at [252, 158] on button "Save" at bounding box center [252, 157] width 26 height 12
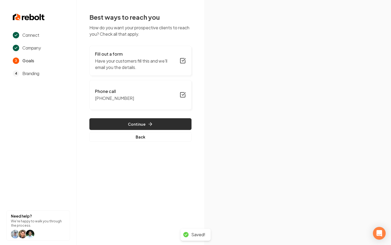
click at [122, 124] on button "Continue" at bounding box center [140, 124] width 102 height 12
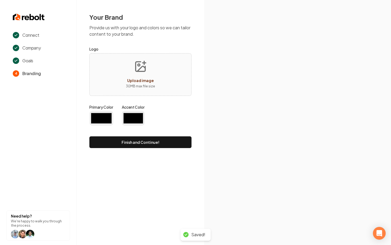
type input "#194d33"
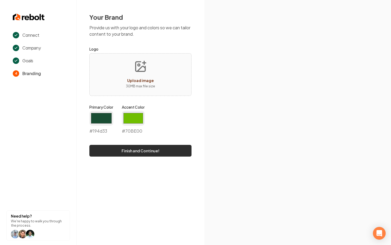
click at [149, 151] on button "Finish and Continue!" at bounding box center [140, 151] width 102 height 12
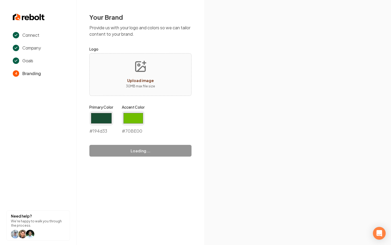
type input "#70be00"
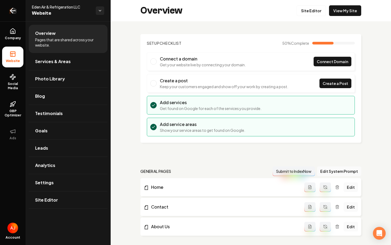
click at [10, 14] on icon "Return to dashboard" at bounding box center [13, 10] width 9 height 9
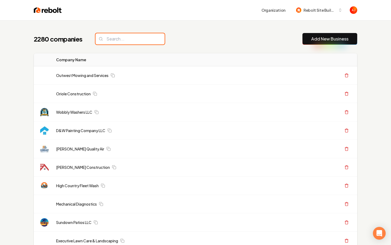
click at [127, 41] on input "search" at bounding box center [129, 38] width 69 height 11
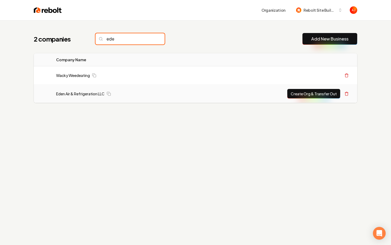
type input "ede"
click at [303, 95] on button "Create Org & Transfer Out" at bounding box center [313, 94] width 53 height 10
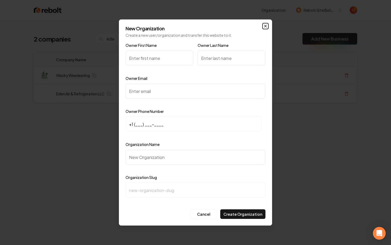
click at [263, 26] on icon "button" at bounding box center [265, 26] width 4 height 4
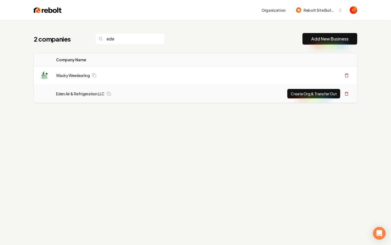
click at [295, 96] on button "Create Org & Transfer Out" at bounding box center [313, 94] width 53 height 10
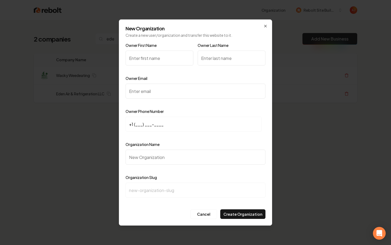
type input "B"
type input "Gabriel"
click at [216, 59] on input "Owner Last Name" at bounding box center [232, 58] width 68 height 15
type input "Borja"
click at [191, 88] on input "Owner Email" at bounding box center [196, 91] width 140 height 15
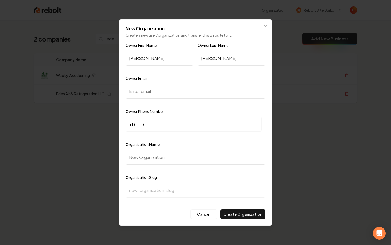
paste input "service@edenairhvac.com"
type input "service@edenairhvac.com"
click at [147, 126] on input "+1 (___) ___-____" at bounding box center [194, 123] width 136 height 15
type input "+1 (956) 202-4003"
click at [158, 155] on input "Organization Name" at bounding box center [196, 156] width 140 height 15
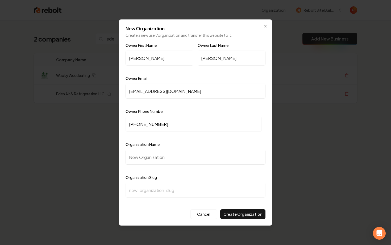
type input "E"
type input "e"
type input "Ed"
type input "ed"
type input "Ede"
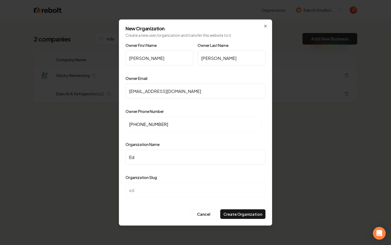
type input "ede"
type input "Eden"
type input "eden"
type input "Eden A"
type input "eden-a"
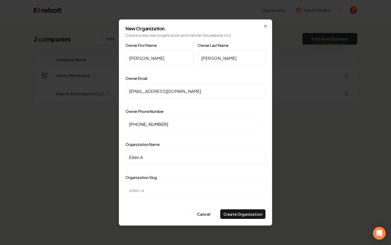
type input "Eden Ai"
type input "eden-ai"
type input "Eden Air"
type input "eden-air"
type input "Eden Air a"
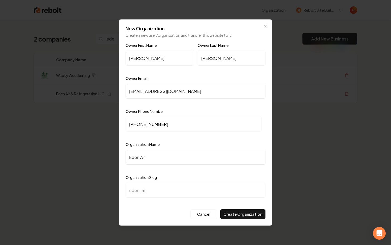
type input "eden-air-a"
type input "Eden Air an"
type input "eden-air-an"
type input "Eden Air and"
type input "eden-air-and"
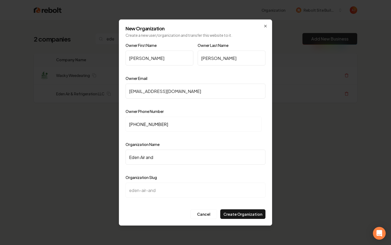
type input "Eden Air and R"
type input "eden-air-and-r"
type input "Eden Air and Re"
type input "eden-air-and-re"
type input "Eden Air and Ref"
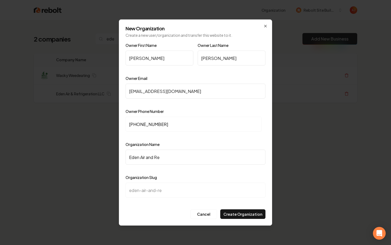
type input "eden-air-and-ref"
type input "Eden Air and Refr"
type input "eden-air-and-refr"
type input "Eden Air and Refri"
type input "eden-air-and-refri"
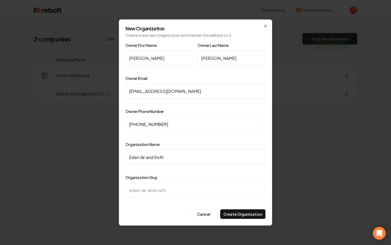
type input "Eden Air and Refrid"
type input "eden-air-and-refrid"
type input "Eden Air and Refri"
type input "eden-air-and-refri"
type input "Eden Air and Refr"
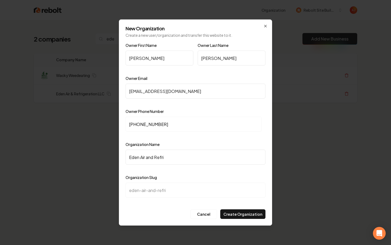
type input "eden-air-and-refr"
type input "Eden Air and Ref"
type input "eden-air-and-ref"
type input "Eden Air and Refr"
type input "eden-air-and-refr"
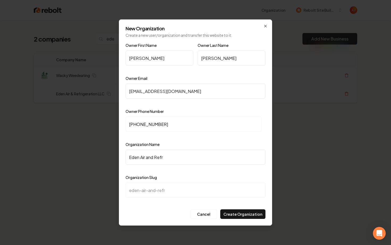
type input "Eden Air and Refri"
type input "eden-air-and-refri"
type input "Eden Air and Refrig"
type input "eden-air-and-refrig"
type input "Eden Air and Refrige"
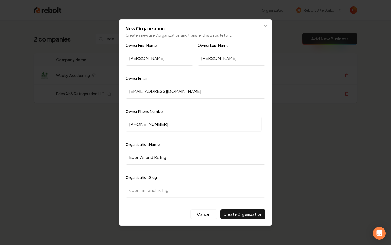
type input "eden-air-and-refrige"
type input "Eden Air and Refriger"
type input "eden-air-and-refriger"
type input "Eden Air and Refrigera"
type input "eden-air-and-refrigera"
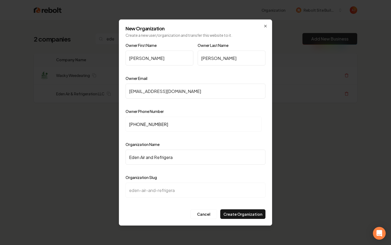
type input "Eden Air and Refrigerat"
type input "eden-air-and-refrigerat"
type input "Eden Air and Refrigerati"
type input "eden-air-and-refrigerati"
type input "Eden Air and Refrigeratio"
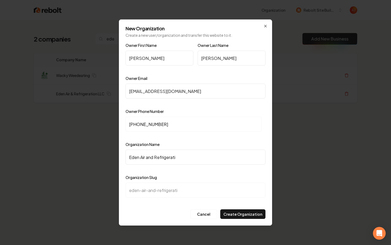
type input "eden-air-and-refrigeratio"
type input "Eden Air and Refrigeration"
type input "eden-air-and-refrigeration"
type input "Eden Air and Refrigeration L"
type input "eden-air-and-refrigeration-l"
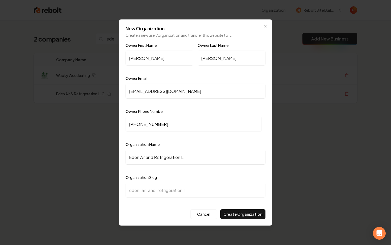
type input "Eden Air and Refrigeration LL"
type input "eden-air-and-refrigeration-ll"
type input "Eden Air and Refrigeration LLC"
type input "eden-air-and-refrigeration-llc"
type input "Eden Air and Refrigeration LLC"
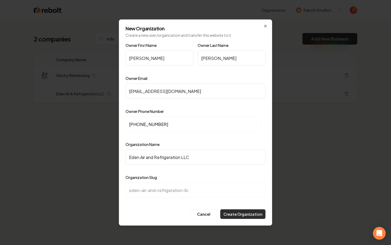
click at [230, 210] on button "Create Organization" at bounding box center [242, 214] width 45 height 10
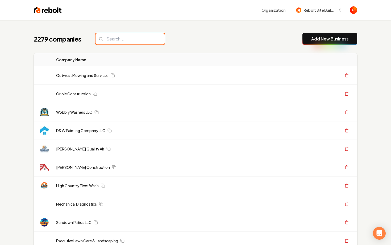
click at [113, 37] on input "search" at bounding box center [129, 38] width 69 height 11
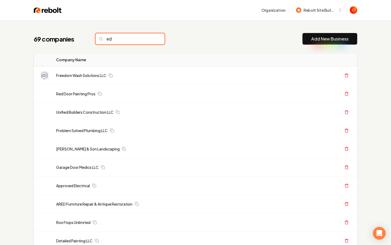
type input "e"
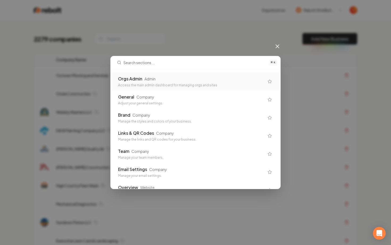
click at [171, 81] on div "Orgs Admin Admin" at bounding box center [191, 79] width 146 height 6
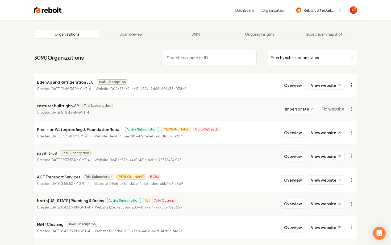
click at [352, 86] on html "Dashboard Organization Rebolt Site Builder Organizations Spam Review SMM Ongoin…" at bounding box center [195, 122] width 391 height 245
click at [336, 105] on div "Get Payment Link" at bounding box center [339, 105] width 34 height 9
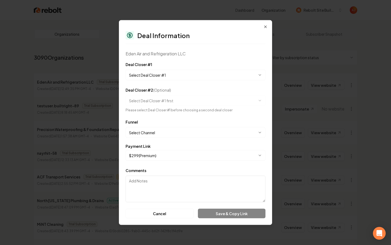
click at [160, 157] on button "$ 299 ( Premium )" at bounding box center [196, 155] width 140 height 11
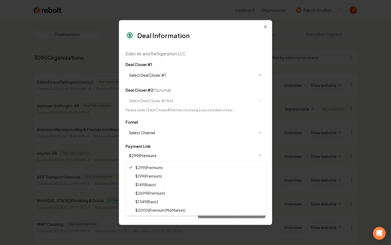
click at [160, 157] on body "Dashboard Organization Rebolt Site Builder Organizations Spam Review SMM Ongoin…" at bounding box center [195, 122] width 391 height 245
click at [126, 191] on div "$ 299 ( Premium ) $ 199 ( Premium ) $ 149 ( Basic ) $ 2699 ( Premium ) $ 1349 (…" at bounding box center [196, 188] width 140 height 53
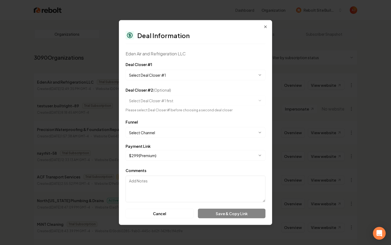
click at [146, 75] on button "Select Deal Closer #1" at bounding box center [196, 75] width 140 height 11
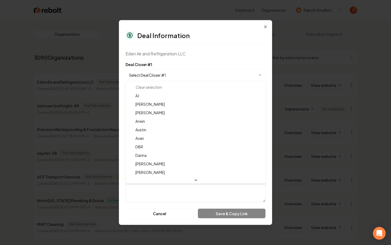
click at [146, 75] on body "Dashboard Organization Rebolt Site Builder Organizations Spam Review SMM Ongoin…" at bounding box center [195, 122] width 391 height 245
select select "**********"
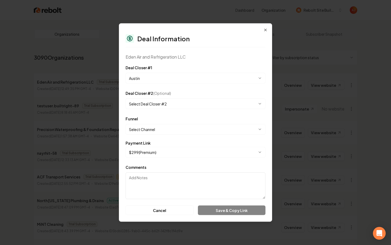
click at [149, 101] on body "Dashboard Organization Rebolt Site Builder Organizations Spam Review SMM Ongoin…" at bounding box center [195, 122] width 391 height 245
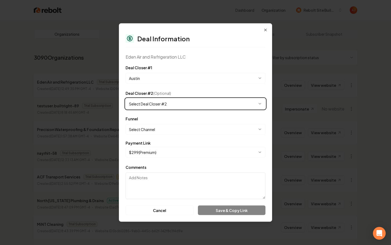
click at [160, 89] on body "Dashboard Organization Rebolt Site Builder Organizations Spam Review SMM Ongoin…" at bounding box center [195, 122] width 391 height 245
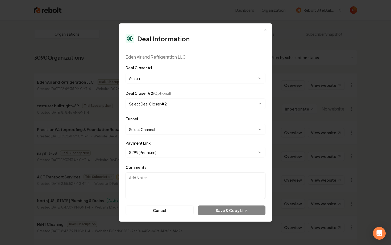
click at [153, 131] on body "Dashboard Organization Rebolt Site Builder Organizations Spam Review SMM Ongoin…" at bounding box center [195, 122] width 391 height 245
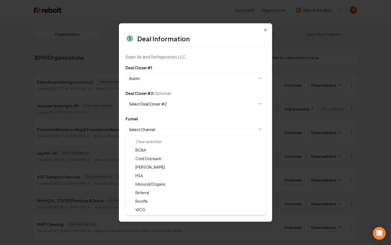
select select "**********"
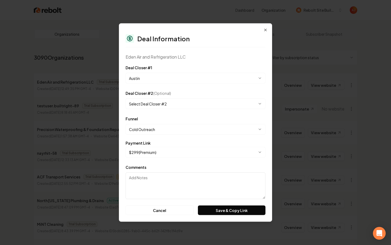
click at [156, 154] on body "Dashboard Organization Rebolt Site Builder Organizations Spam Review SMM Ongoin…" at bounding box center [195, 122] width 391 height 245
click at [218, 211] on button "Save & Copy Link" at bounding box center [232, 210] width 68 height 10
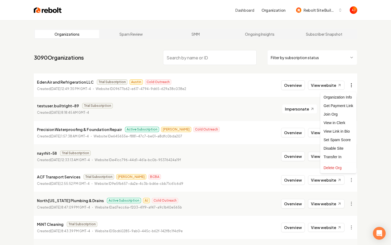
click at [351, 86] on html "Dashboard Organization Rebolt Site Builder Organizations Spam Review SMM Ongoin…" at bounding box center [195, 122] width 391 height 245
click at [336, 107] on div "Get Payment Link" at bounding box center [339, 105] width 34 height 9
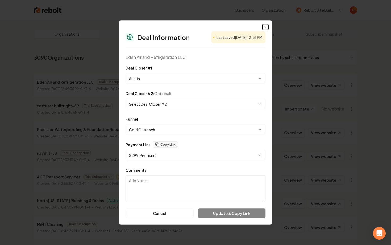
click at [266, 25] on icon "button" at bounding box center [265, 27] width 4 height 4
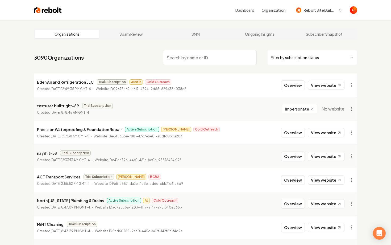
click at [175, 61] on input "search" at bounding box center [210, 57] width 94 height 15
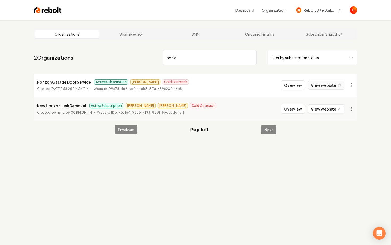
click at [323, 86] on link "View website" at bounding box center [326, 85] width 36 height 9
drag, startPoint x: 187, startPoint y: 60, endPoint x: 128, endPoint y: 52, distance: 60.0
click at [128, 52] on nav "2 Organizations horiz Filter by subscription status" at bounding box center [195, 59] width 323 height 23
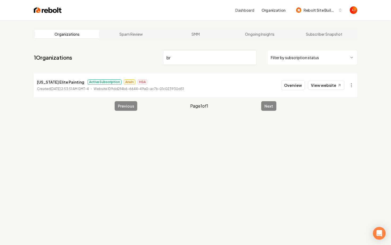
type input "b"
type input "bassa"
click at [295, 84] on button "Overview" at bounding box center [293, 85] width 24 height 10
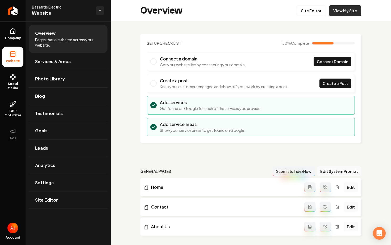
click at [347, 11] on link "View My Site" at bounding box center [345, 10] width 32 height 11
click at [17, 39] on span "Company" at bounding box center [13, 38] width 20 height 4
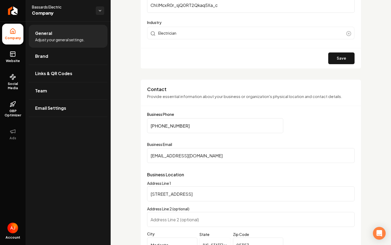
scroll to position [196, 0]
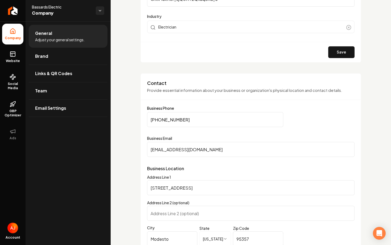
drag, startPoint x: 188, startPoint y: 120, endPoint x: 123, endPoint y: 120, distance: 65.7
